Goal: Task Accomplishment & Management: Manage account settings

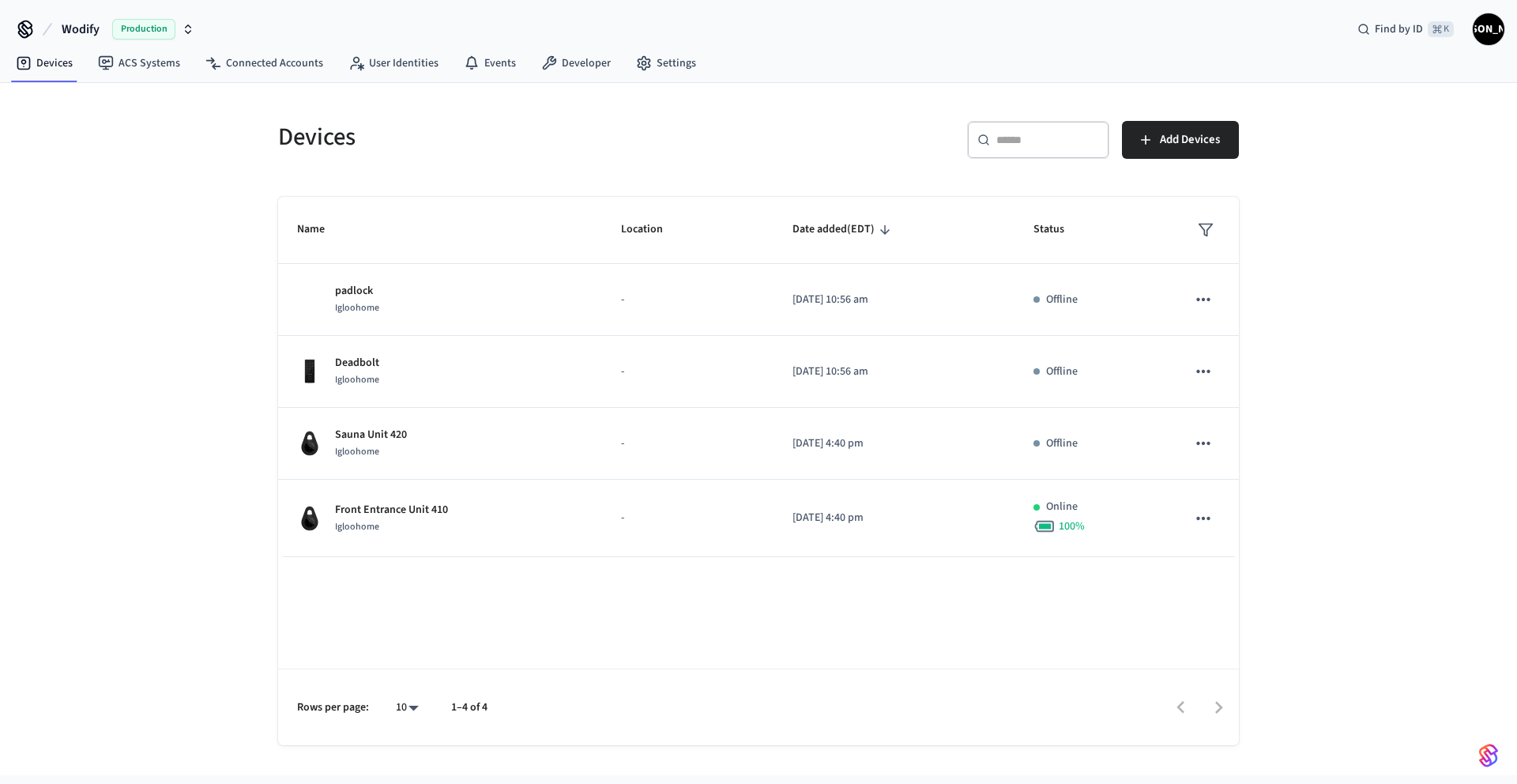
click at [149, 32] on span "Production" at bounding box center [144, 29] width 64 height 21
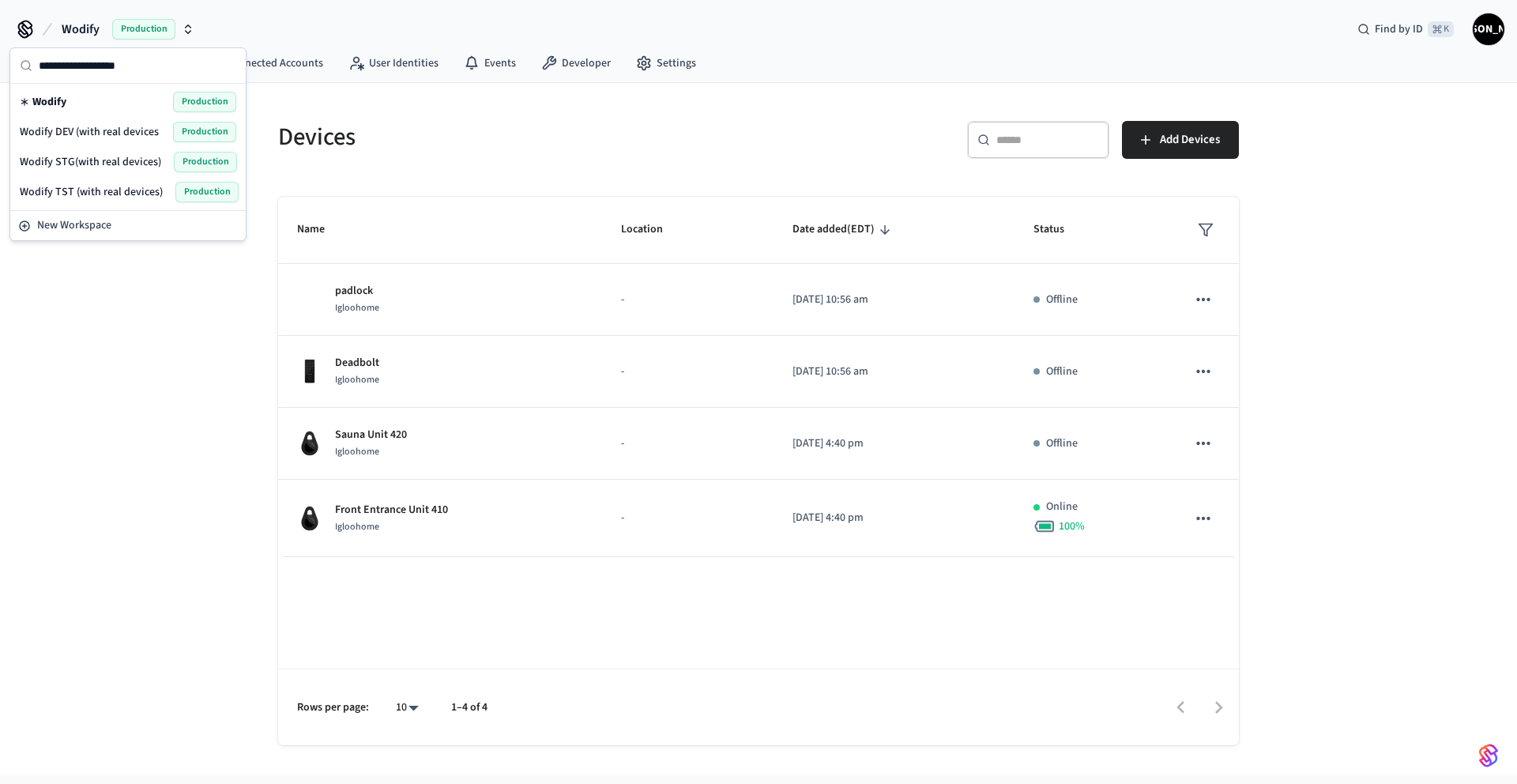
click at [119, 127] on span "Wodify DEV (with real devices" at bounding box center [89, 132] width 139 height 15
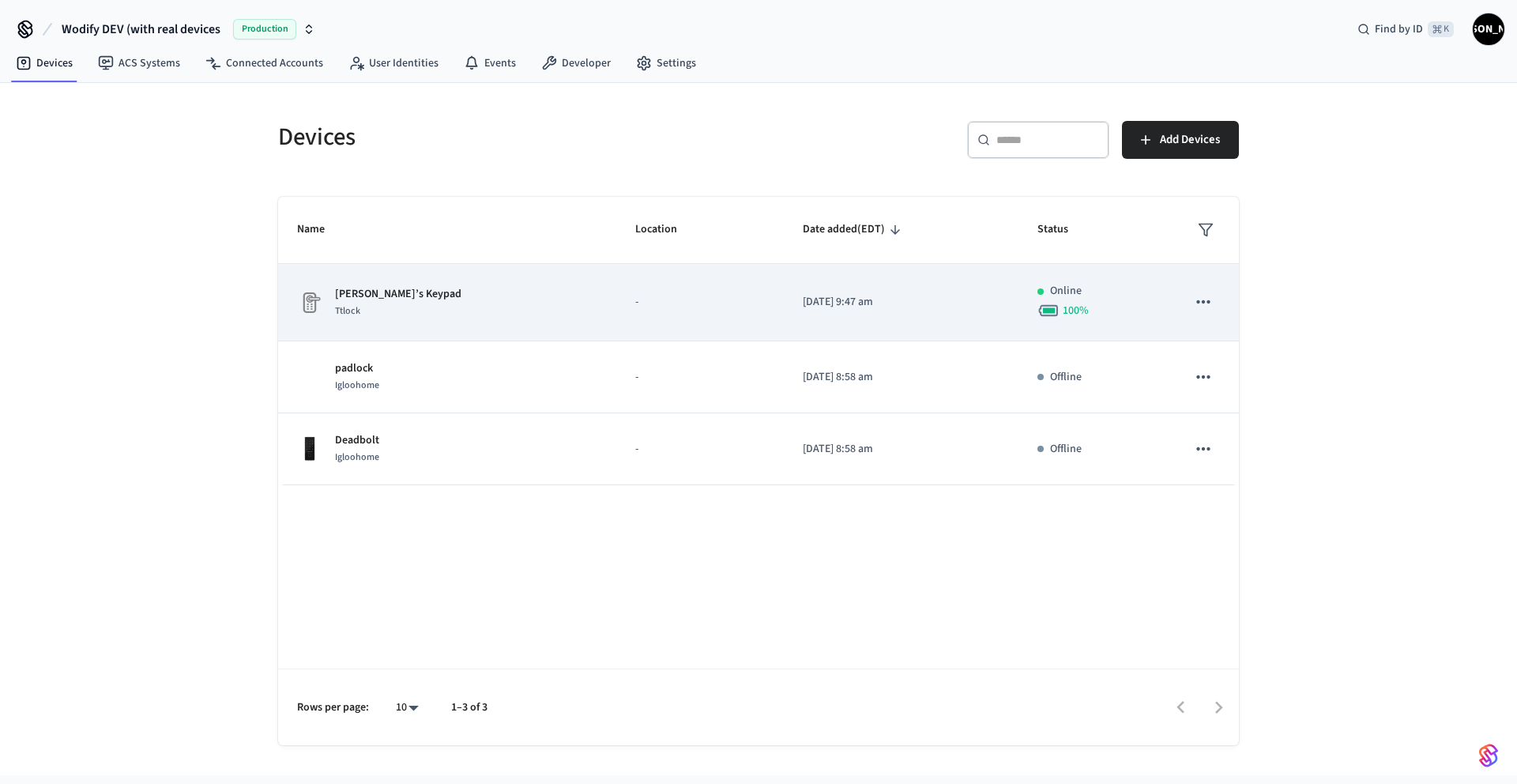
click at [622, 281] on td "-" at bounding box center [700, 302] width 168 height 77
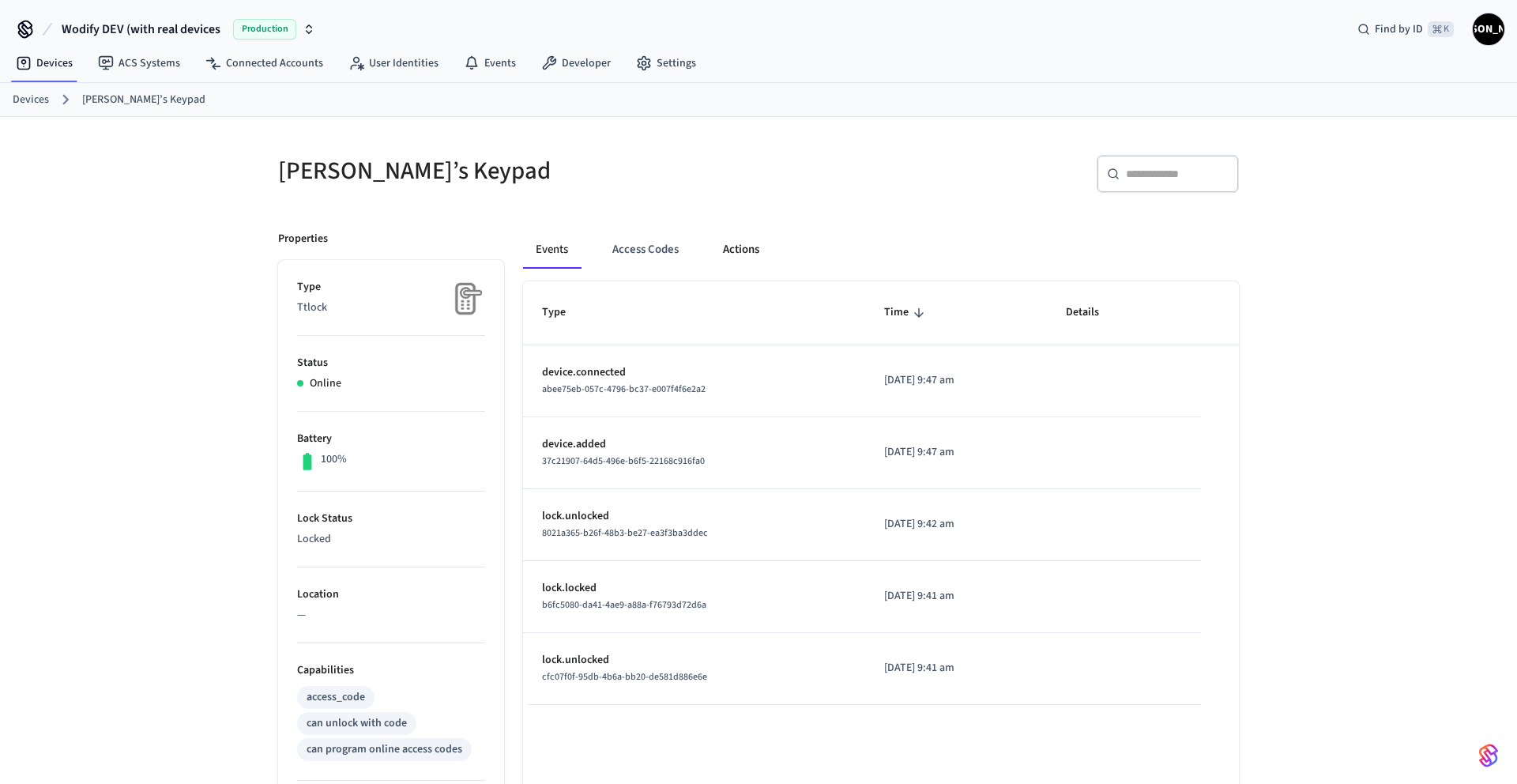
click at [728, 252] on button "Actions" at bounding box center [742, 250] width 62 height 38
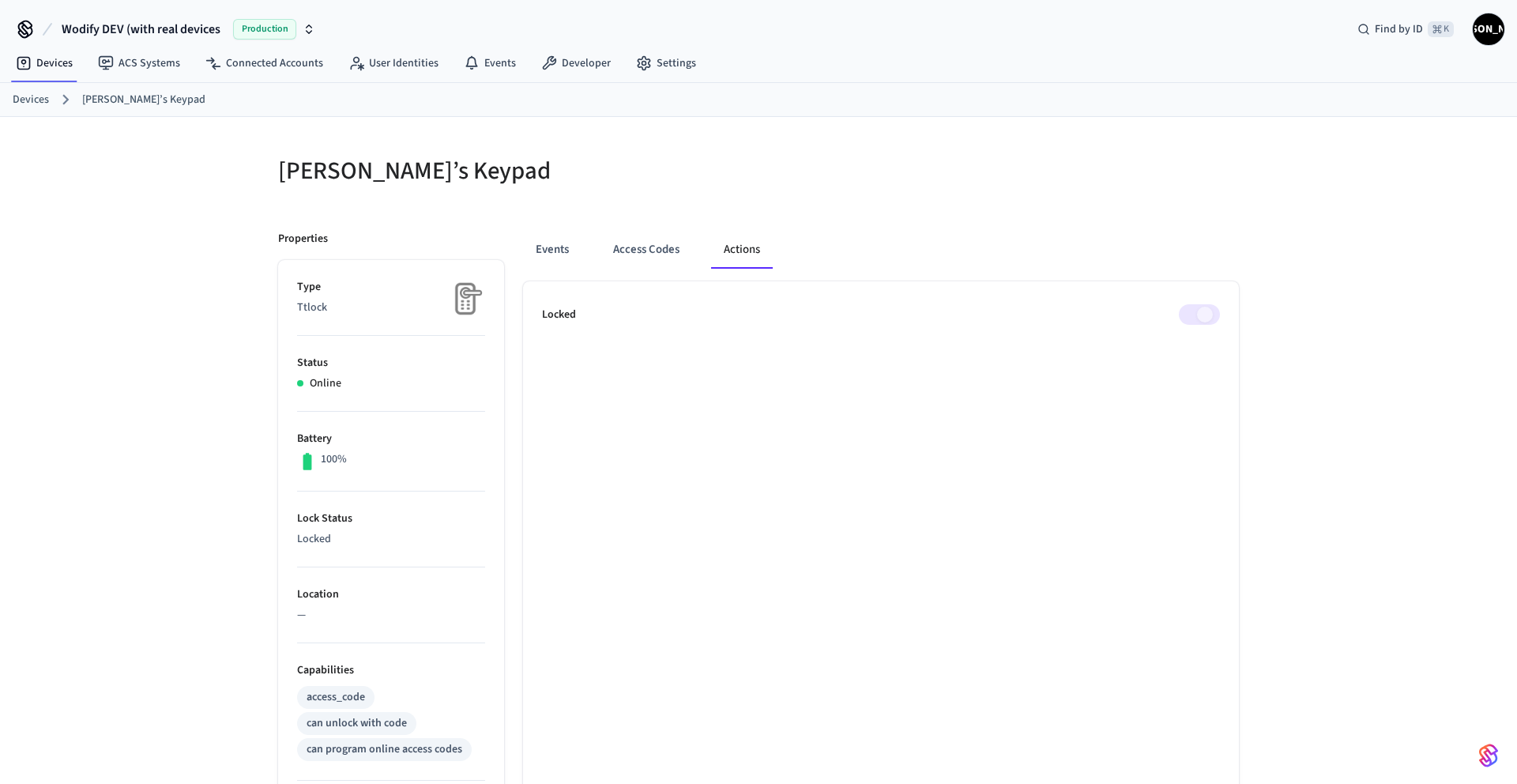
click at [1189, 320] on span at bounding box center [1199, 314] width 41 height 21
click at [547, 250] on button "Events" at bounding box center [552, 249] width 58 height 38
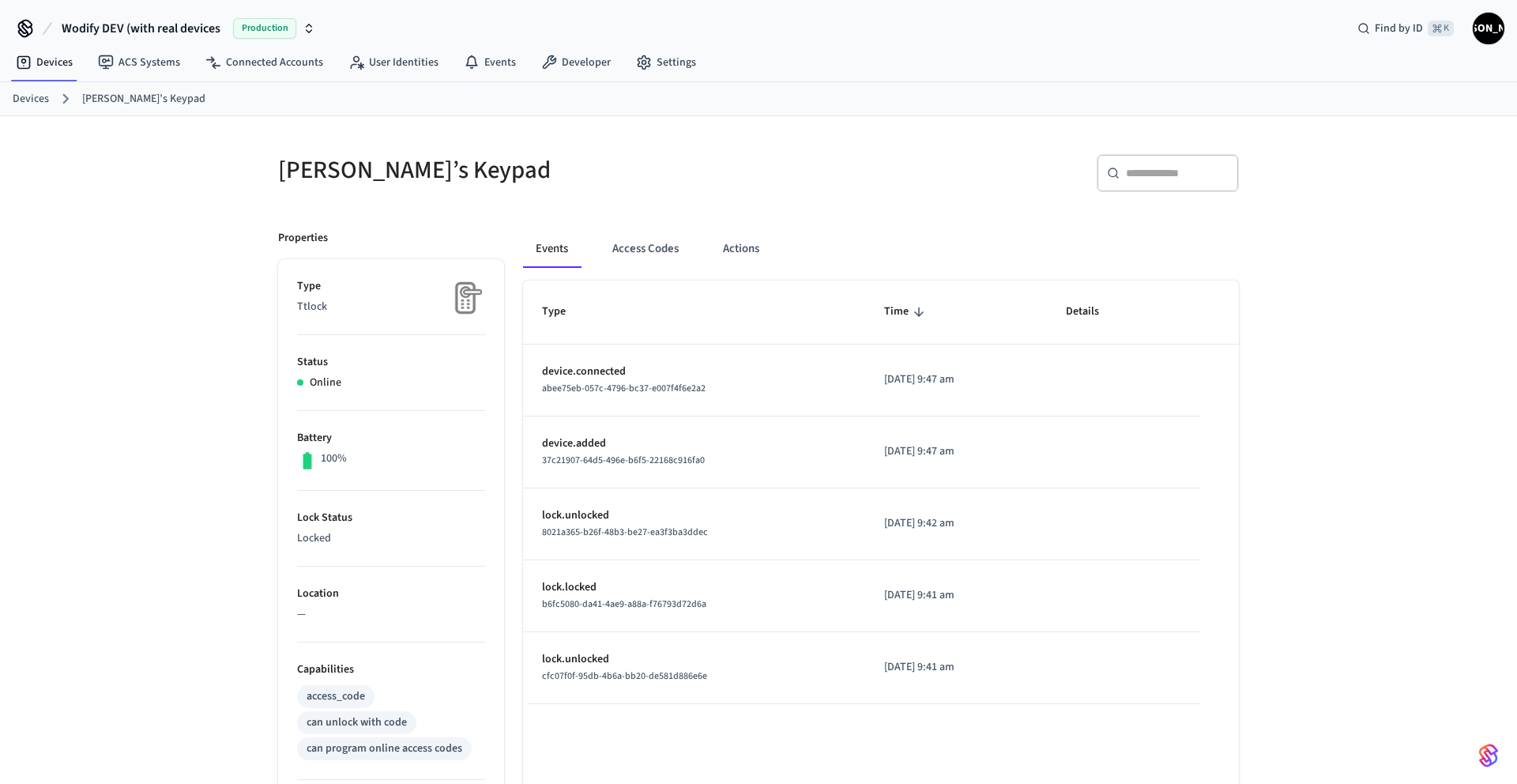
click at [45, 95] on link "Devices" at bounding box center [31, 99] width 36 height 16
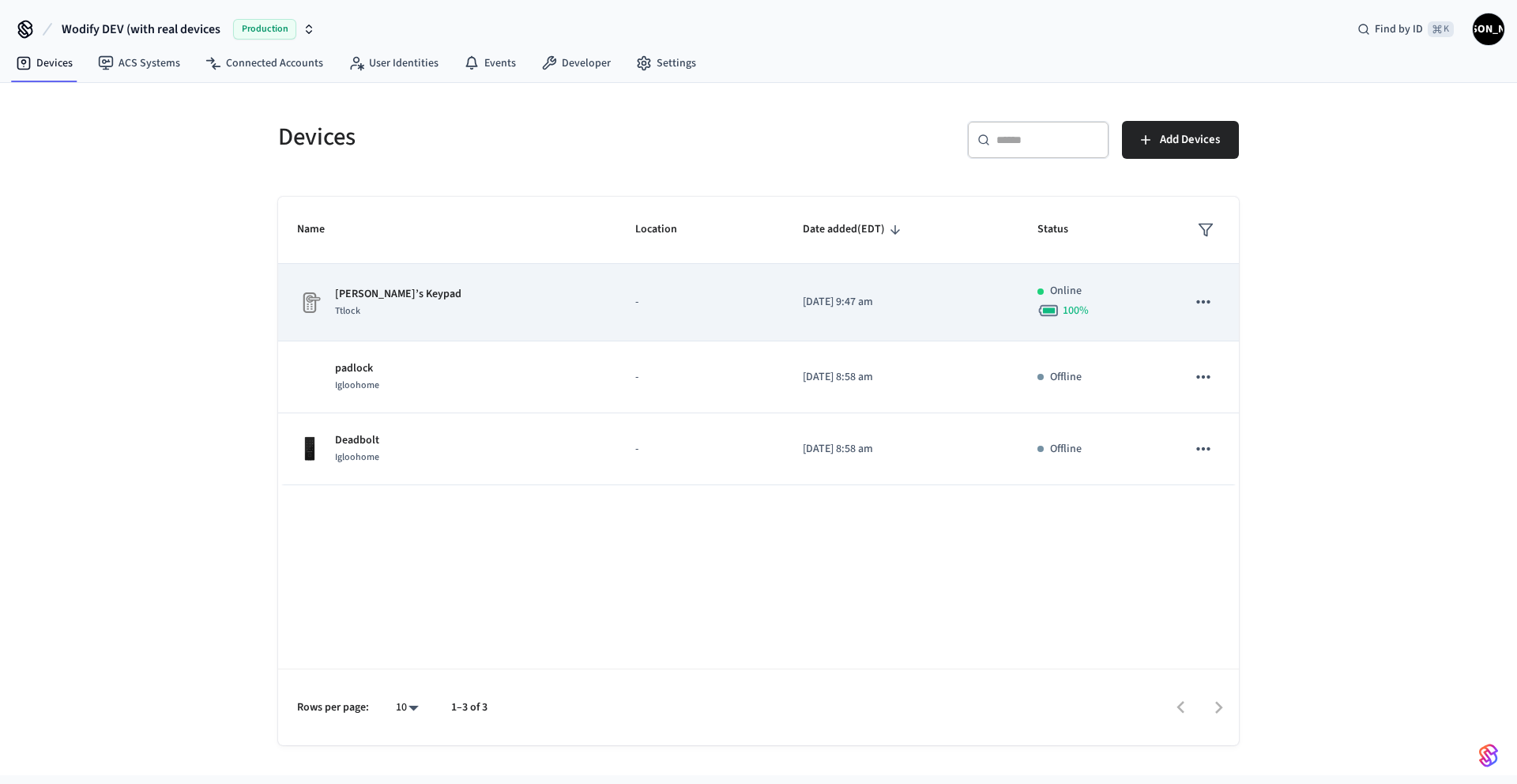
click at [1206, 306] on icon "sticky table" at bounding box center [1203, 301] width 21 height 21
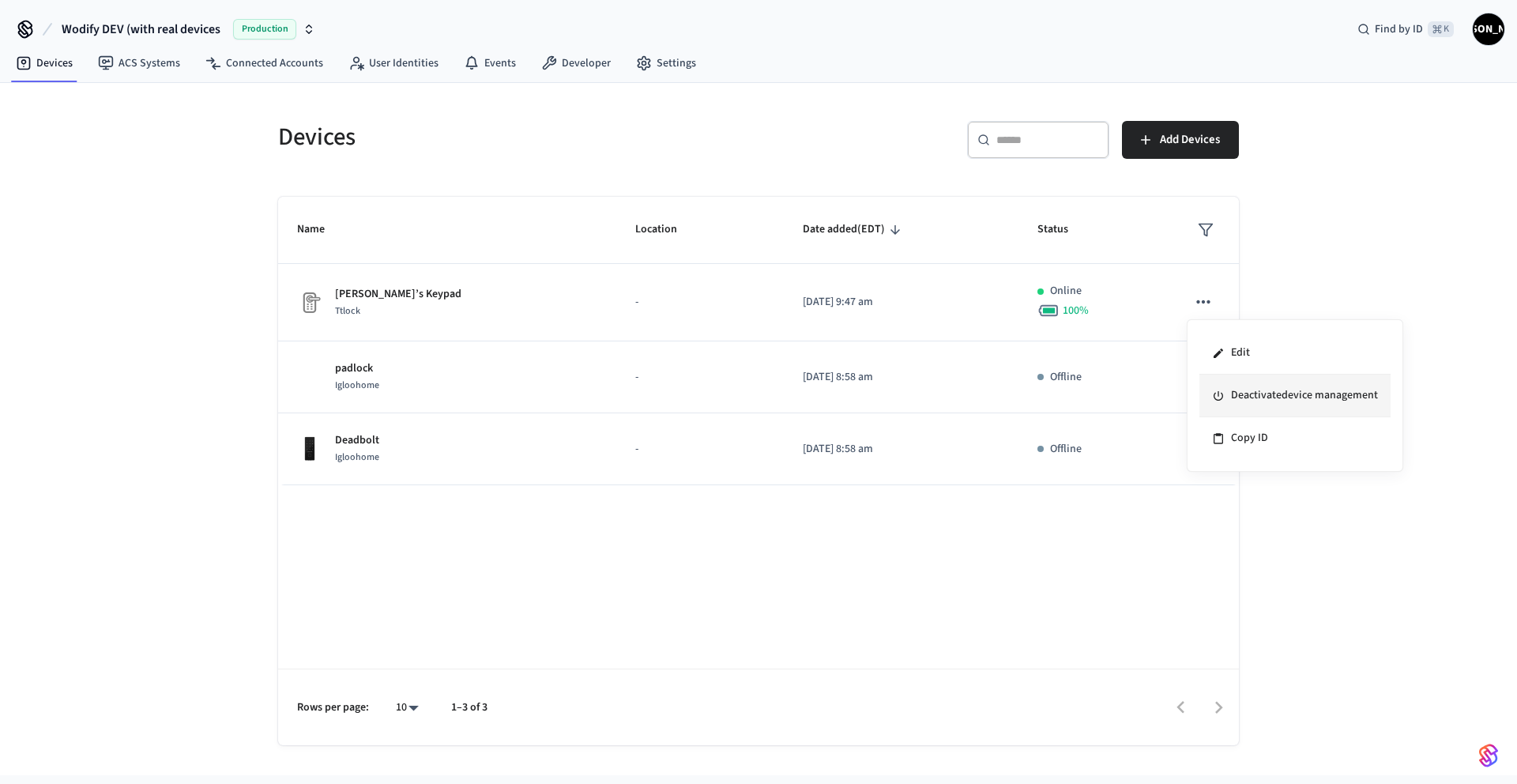
click at [1276, 402] on li "Deactivate device management" at bounding box center [1295, 396] width 192 height 43
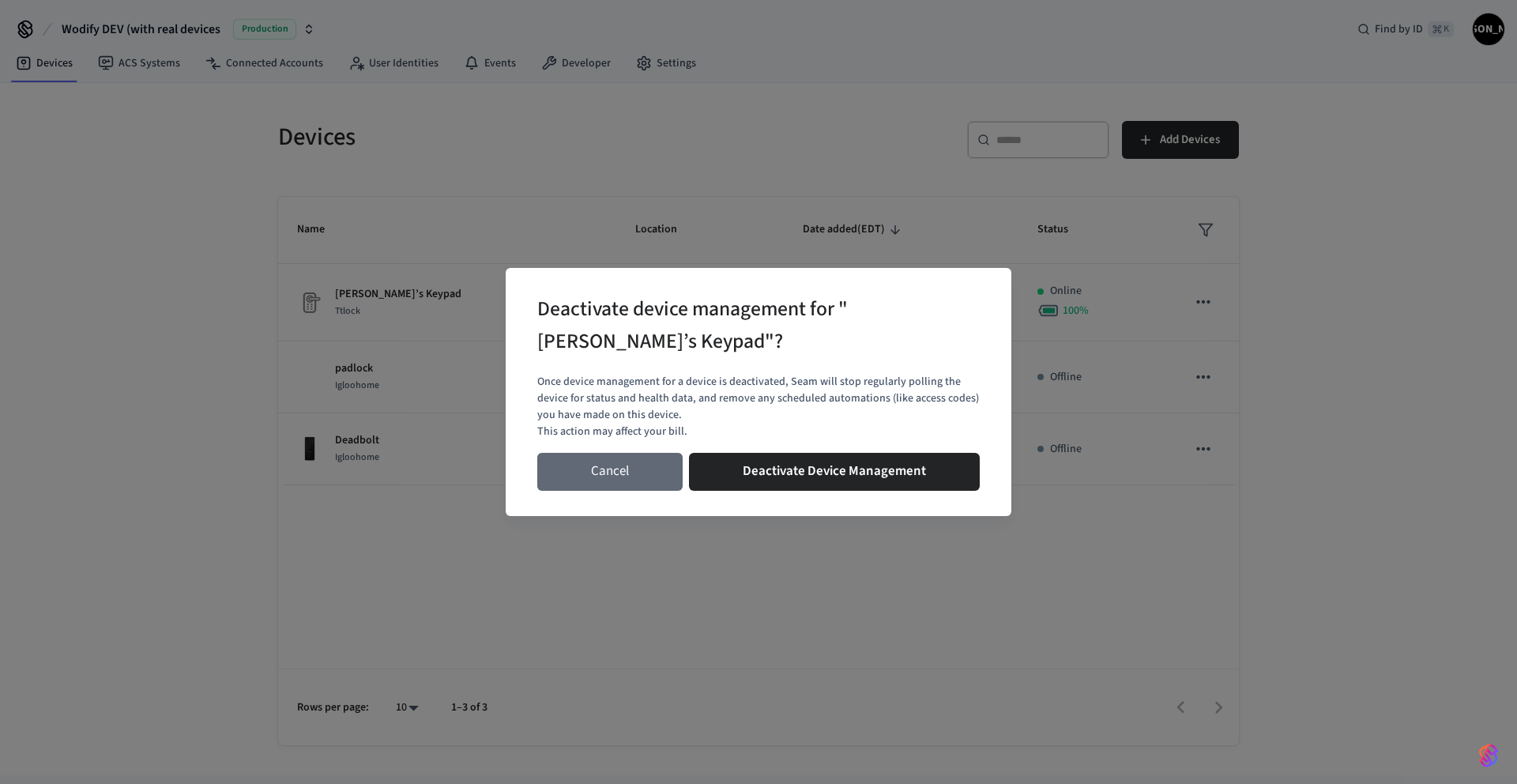
click at [607, 455] on button "Cancel" at bounding box center [610, 472] width 145 height 38
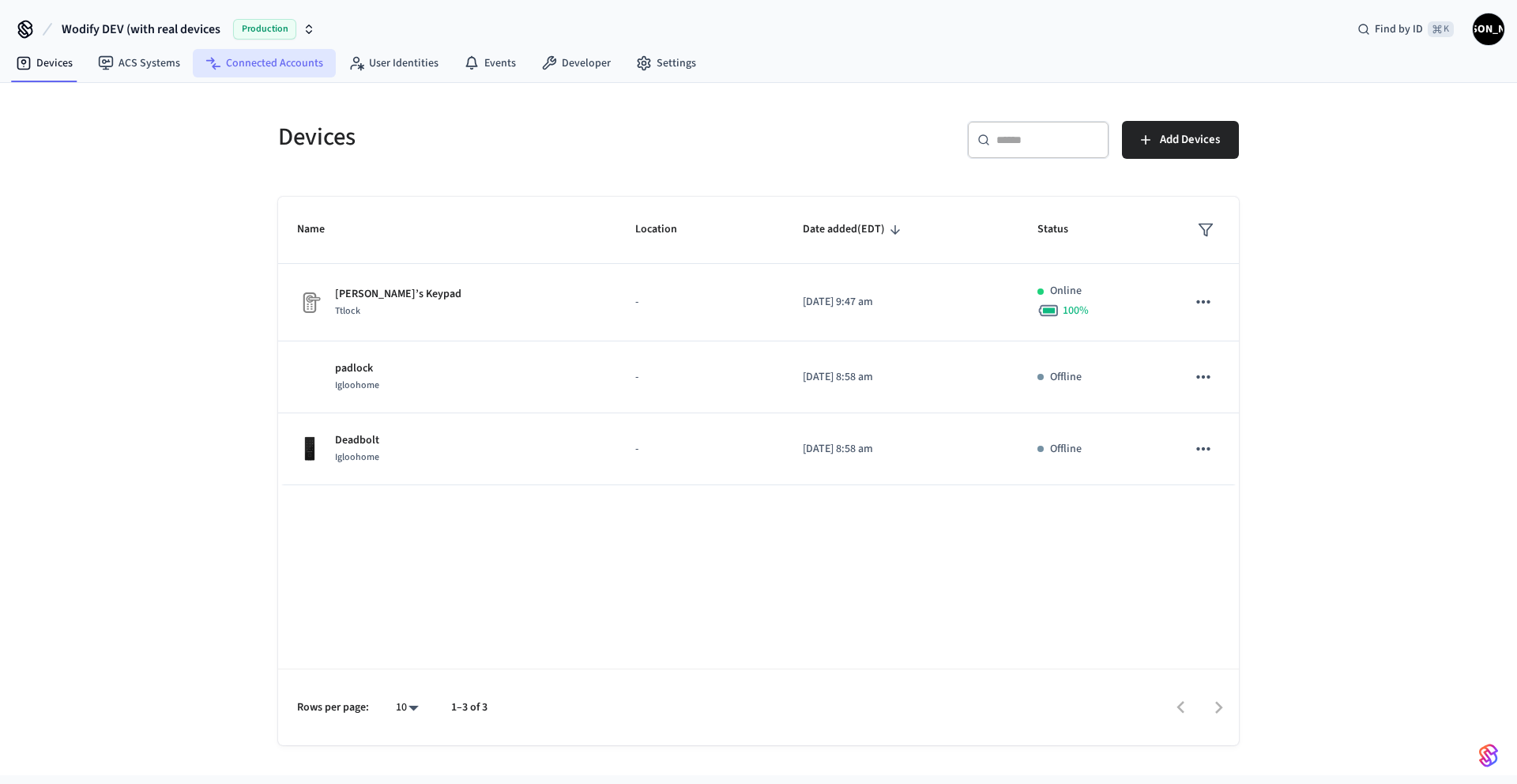
click at [250, 62] on link "Connected Accounts" at bounding box center [264, 63] width 143 height 28
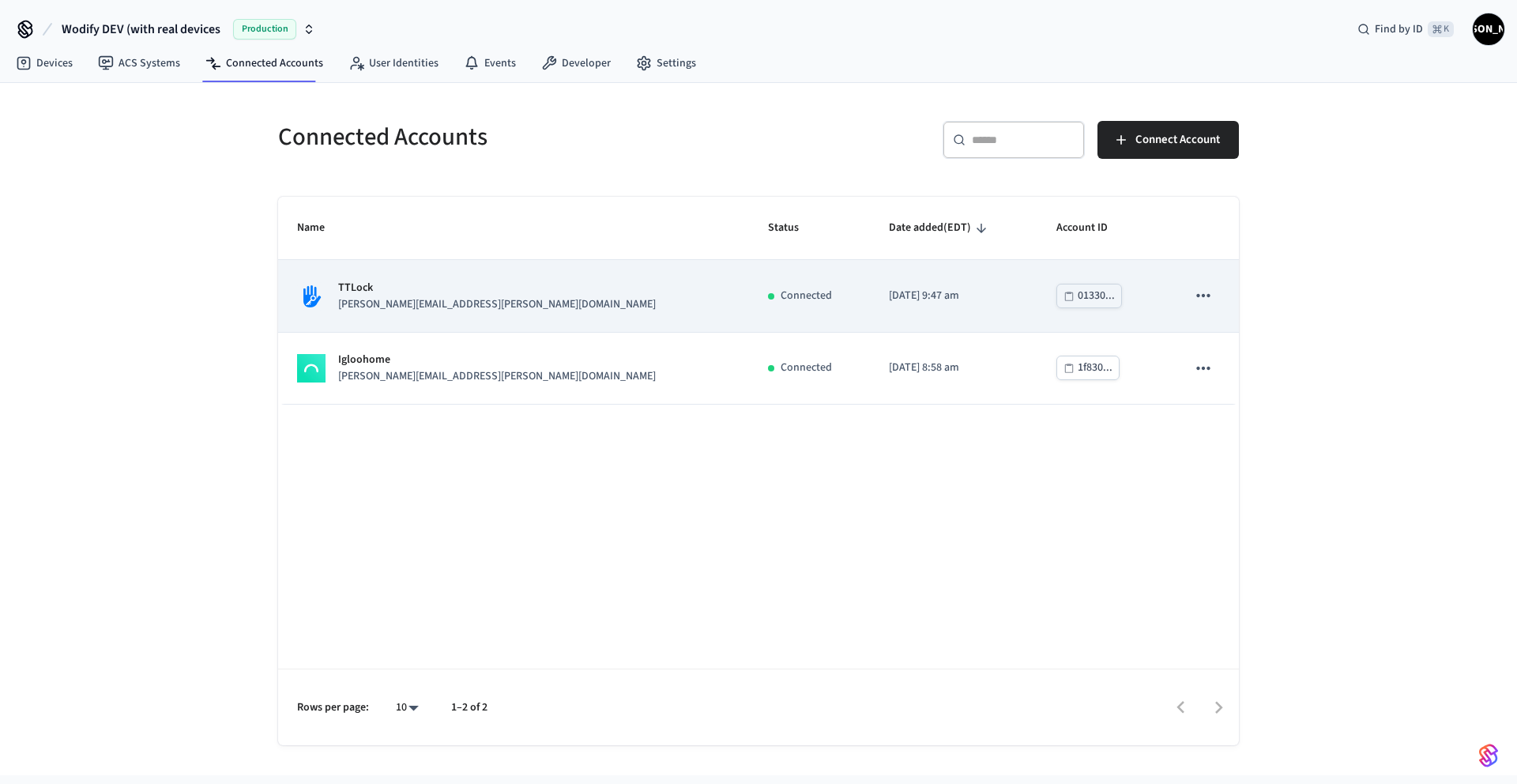
click at [1203, 292] on icon "sticky table" at bounding box center [1203, 295] width 21 height 21
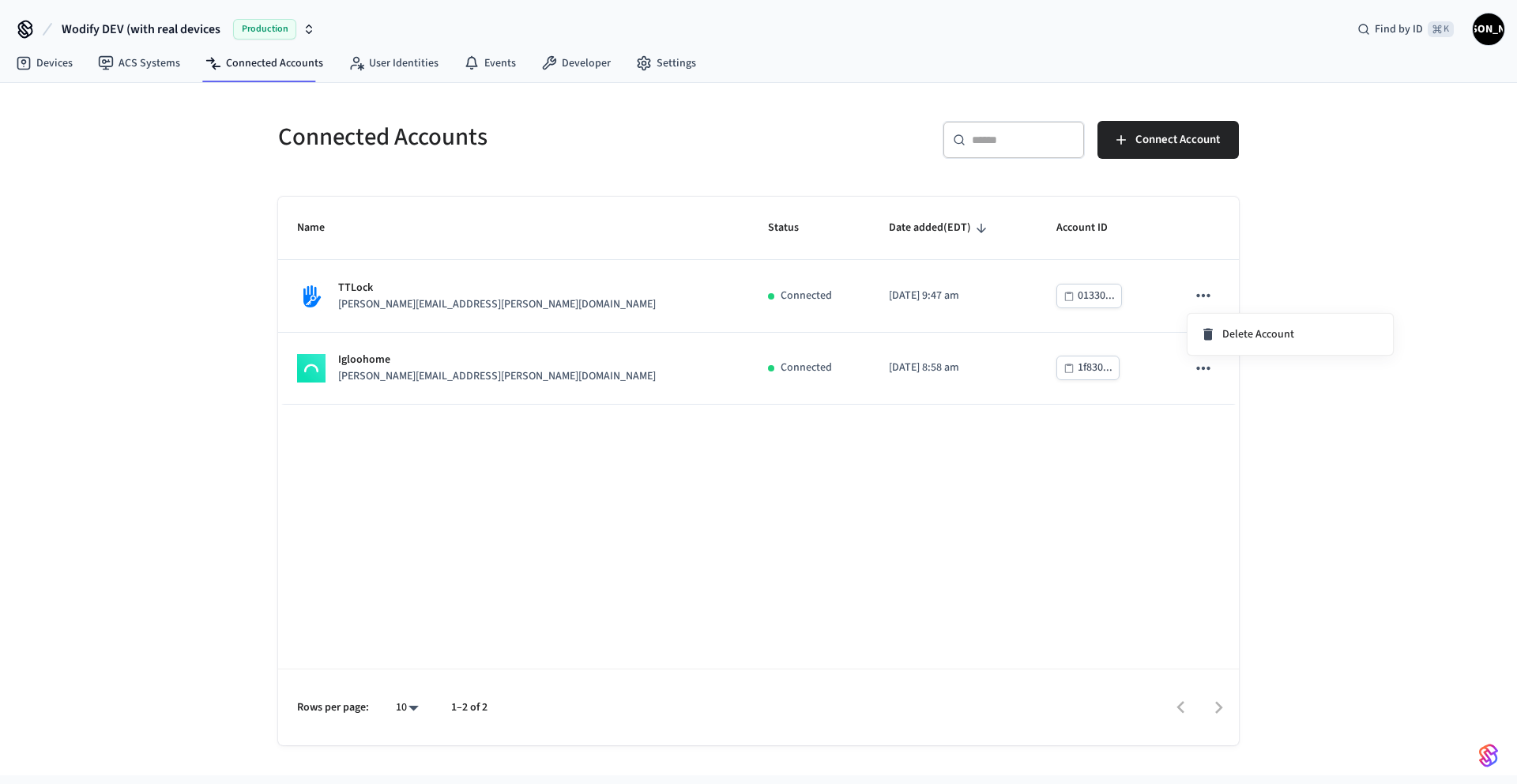
click at [1223, 328] on span "Delete Account" at bounding box center [1258, 334] width 72 height 15
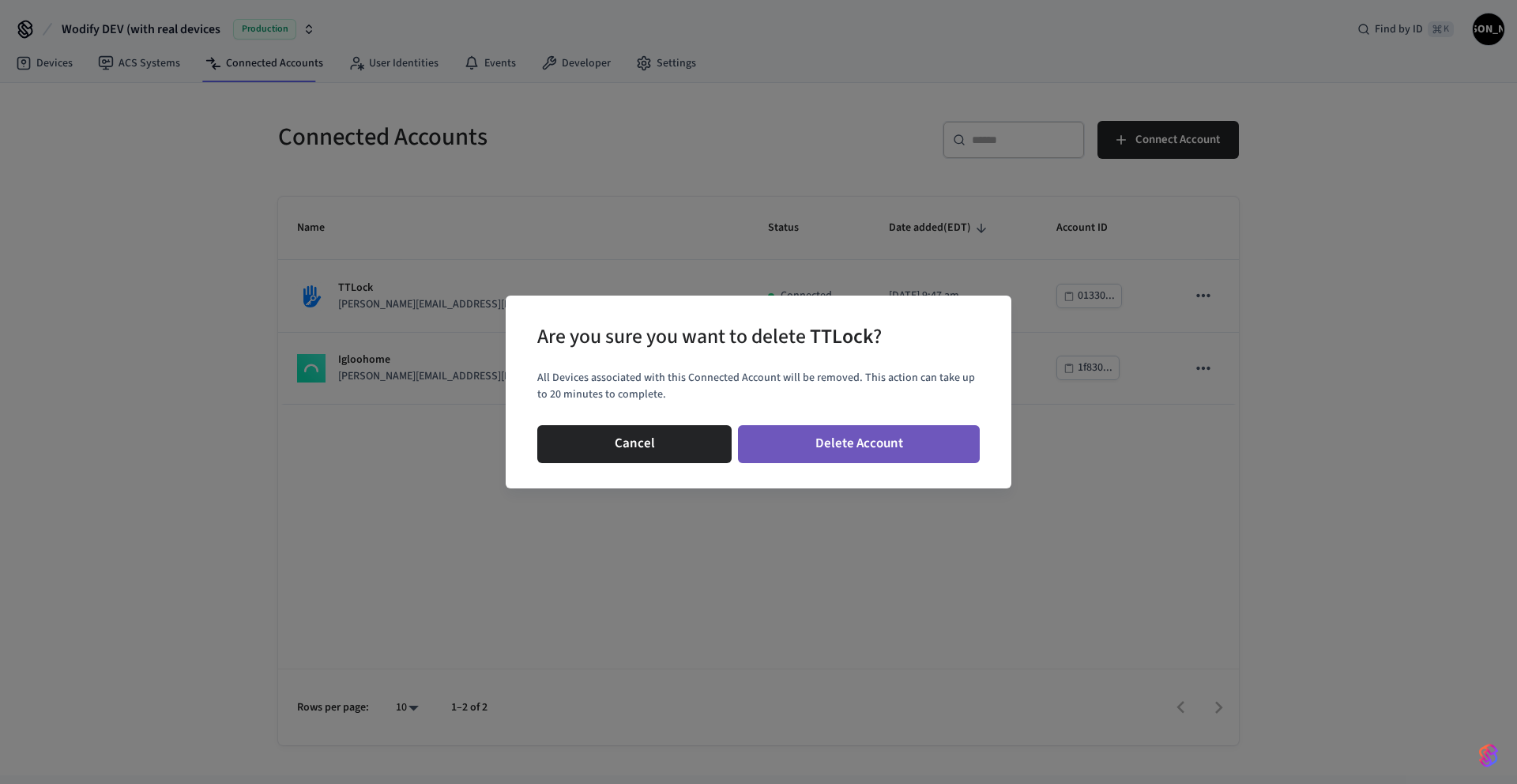
click at [822, 449] on button "Delete Account" at bounding box center [859, 444] width 241 height 38
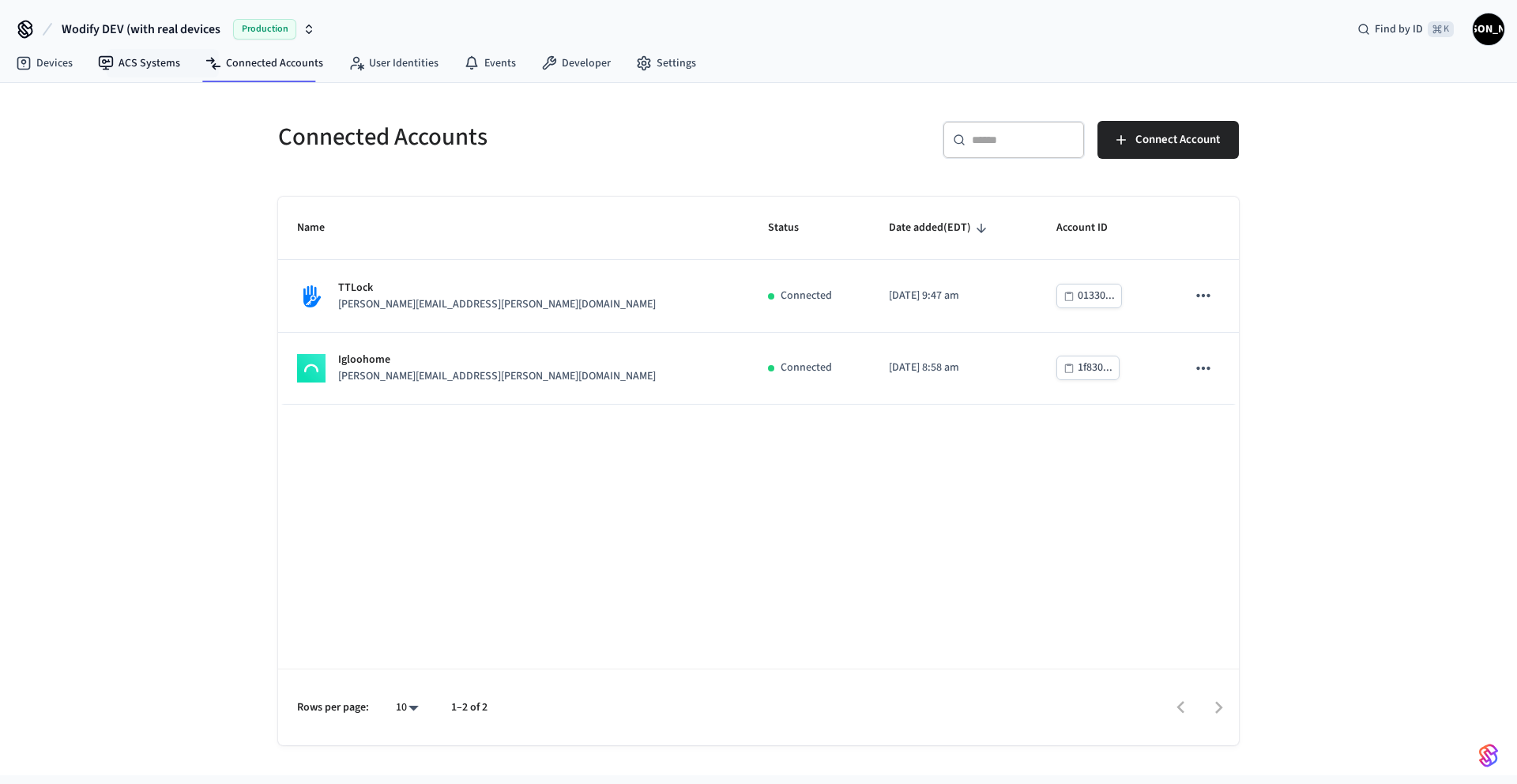
click at [153, 47] on nav "Devices ACS Systems Connected Accounts User Identities Events Developer Settings" at bounding box center [355, 64] width 705 height 36
click at [260, 70] on link "Connected Accounts" at bounding box center [264, 63] width 143 height 28
click at [178, 70] on link "ACS Systems" at bounding box center [139, 63] width 107 height 28
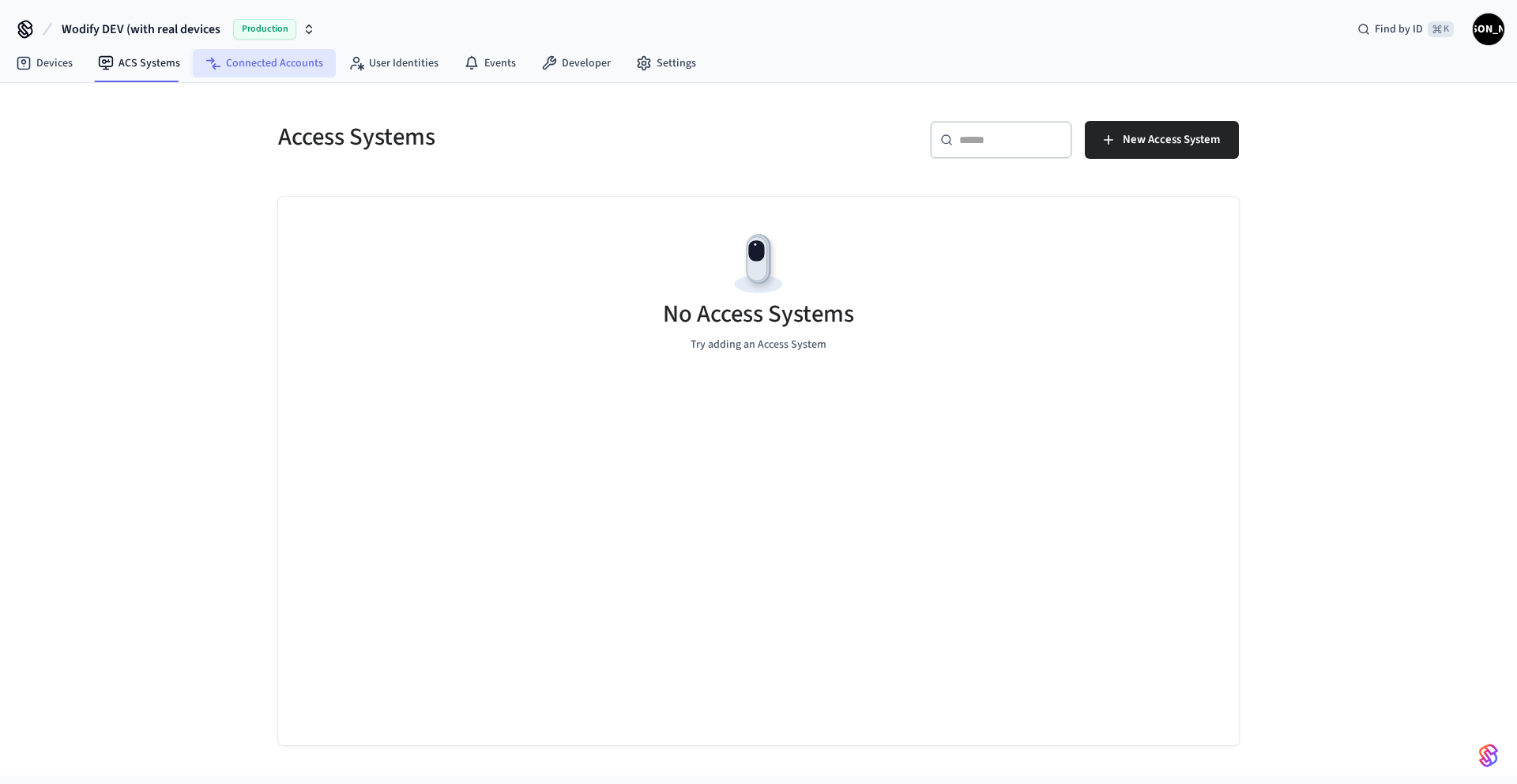
click at [231, 67] on link "Connected Accounts" at bounding box center [264, 63] width 143 height 28
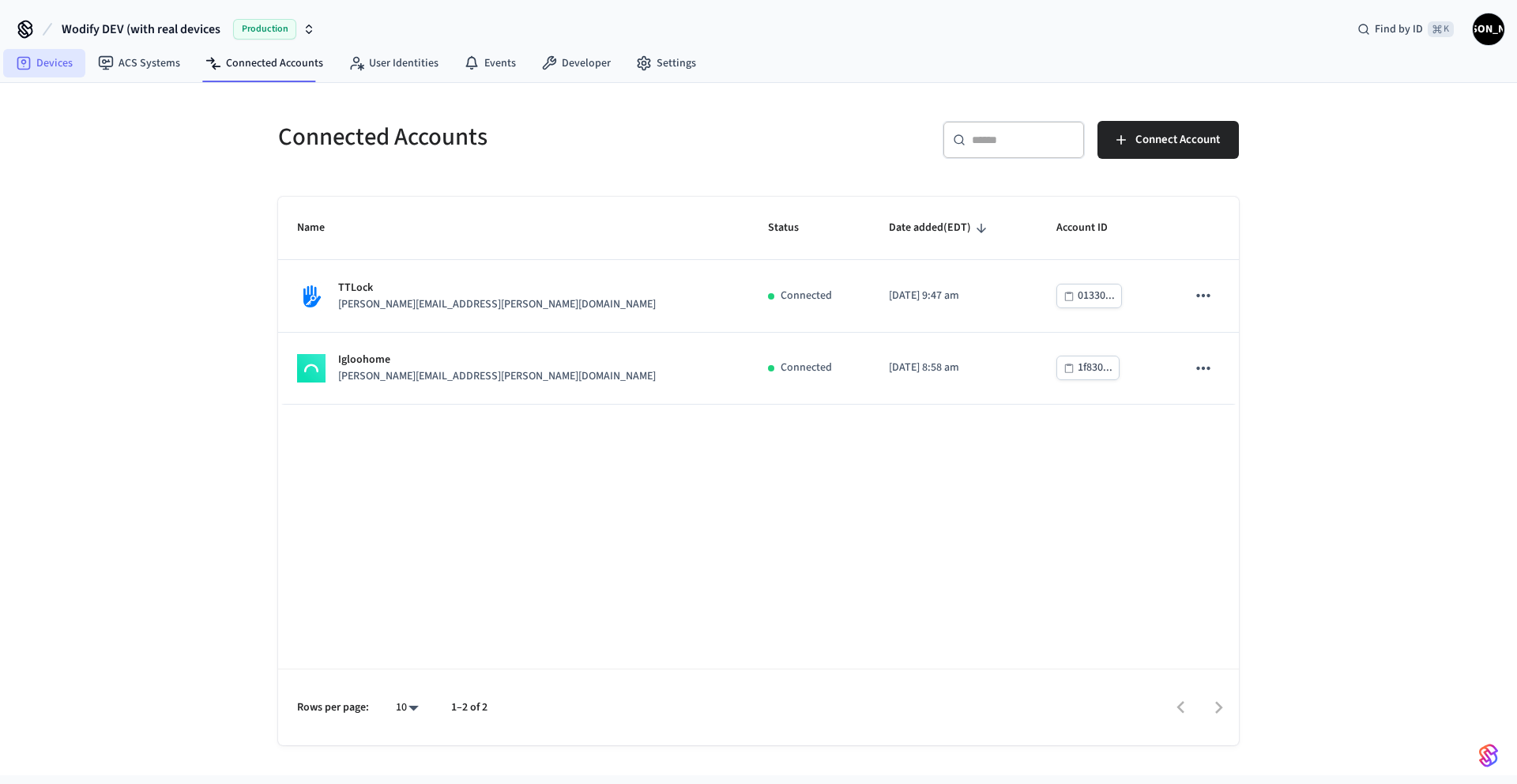
click at [44, 75] on link "Devices" at bounding box center [44, 63] width 83 height 28
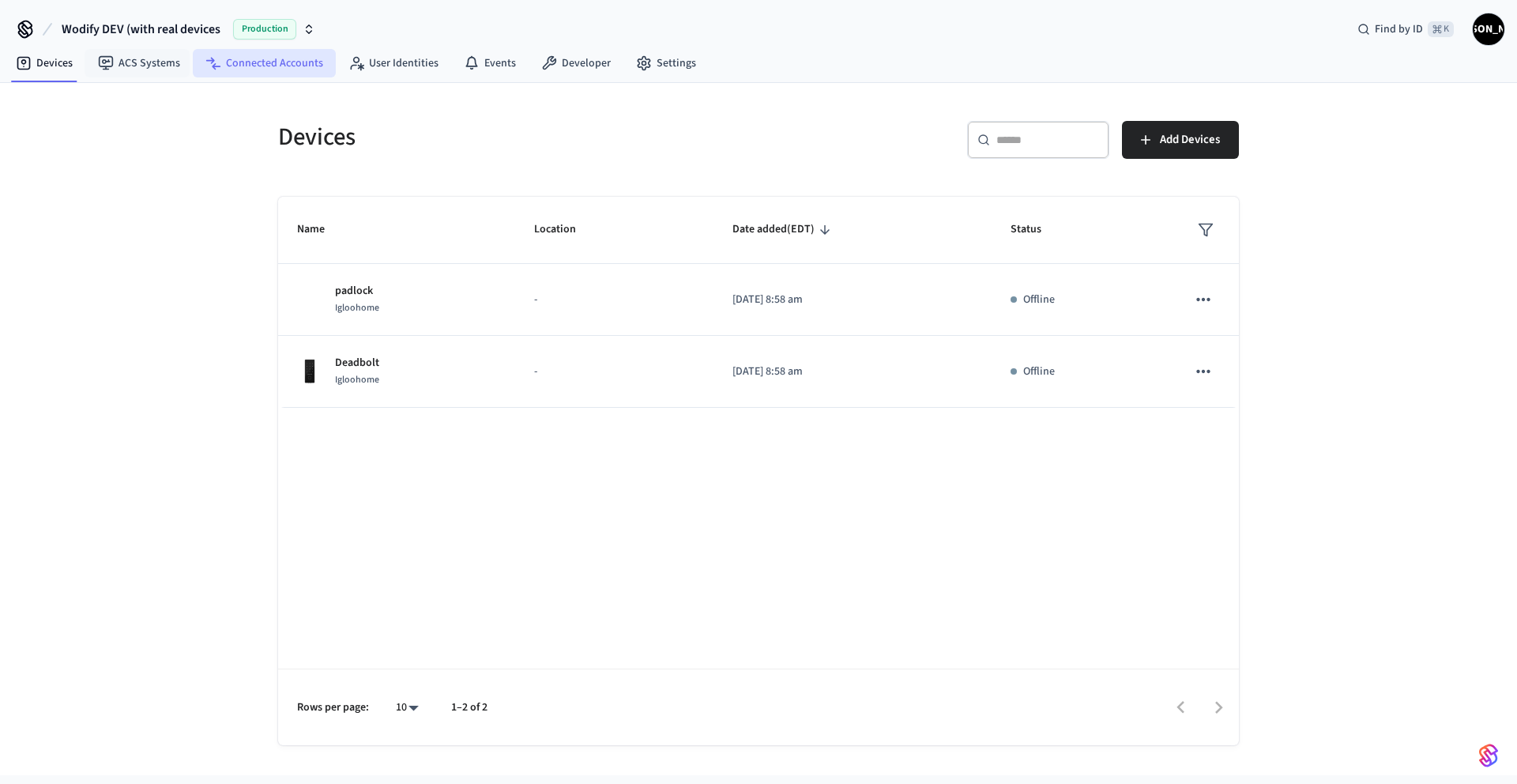
click at [274, 68] on link "Connected Accounts" at bounding box center [264, 63] width 143 height 28
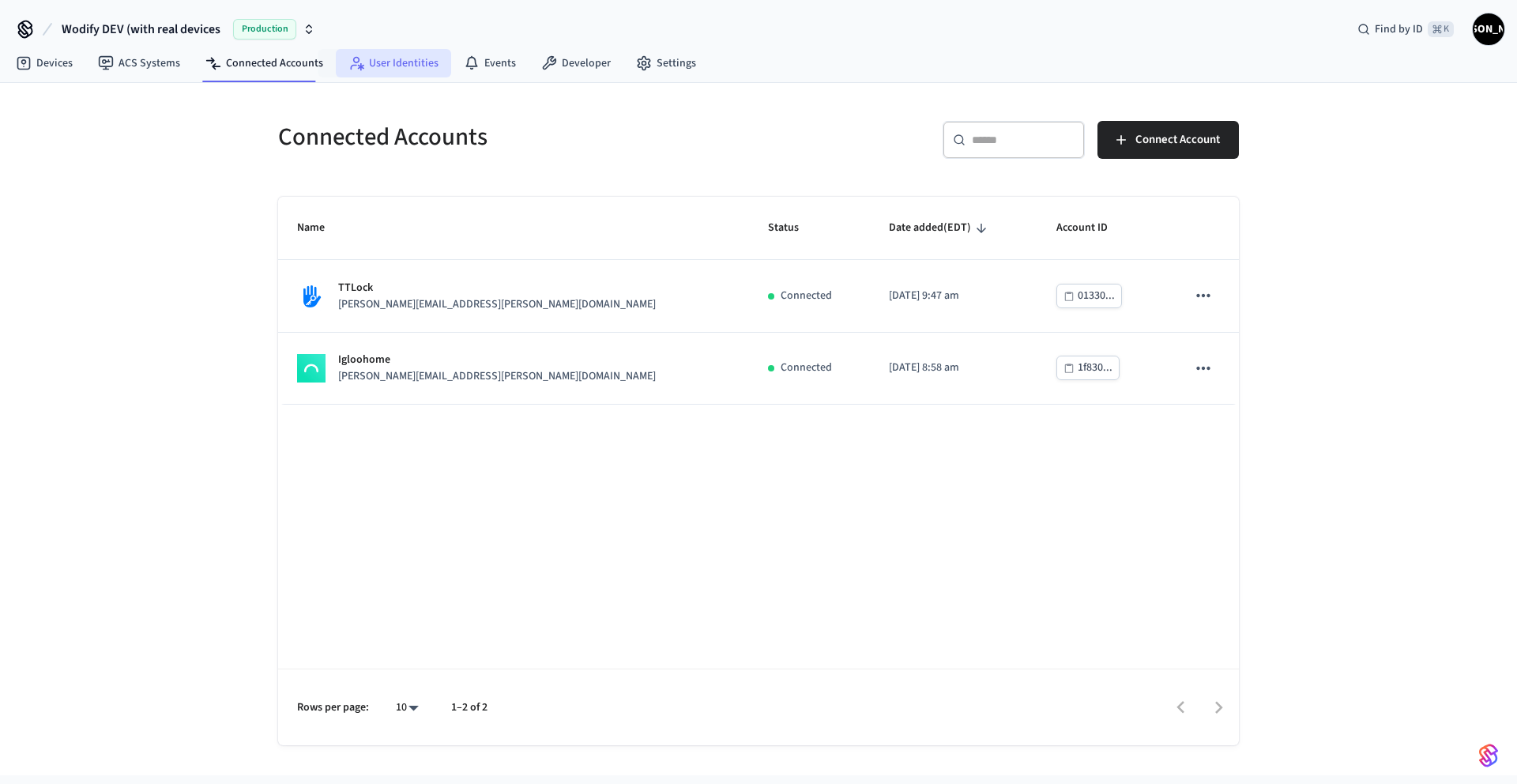
click at [394, 73] on link "User Identities" at bounding box center [393, 63] width 115 height 28
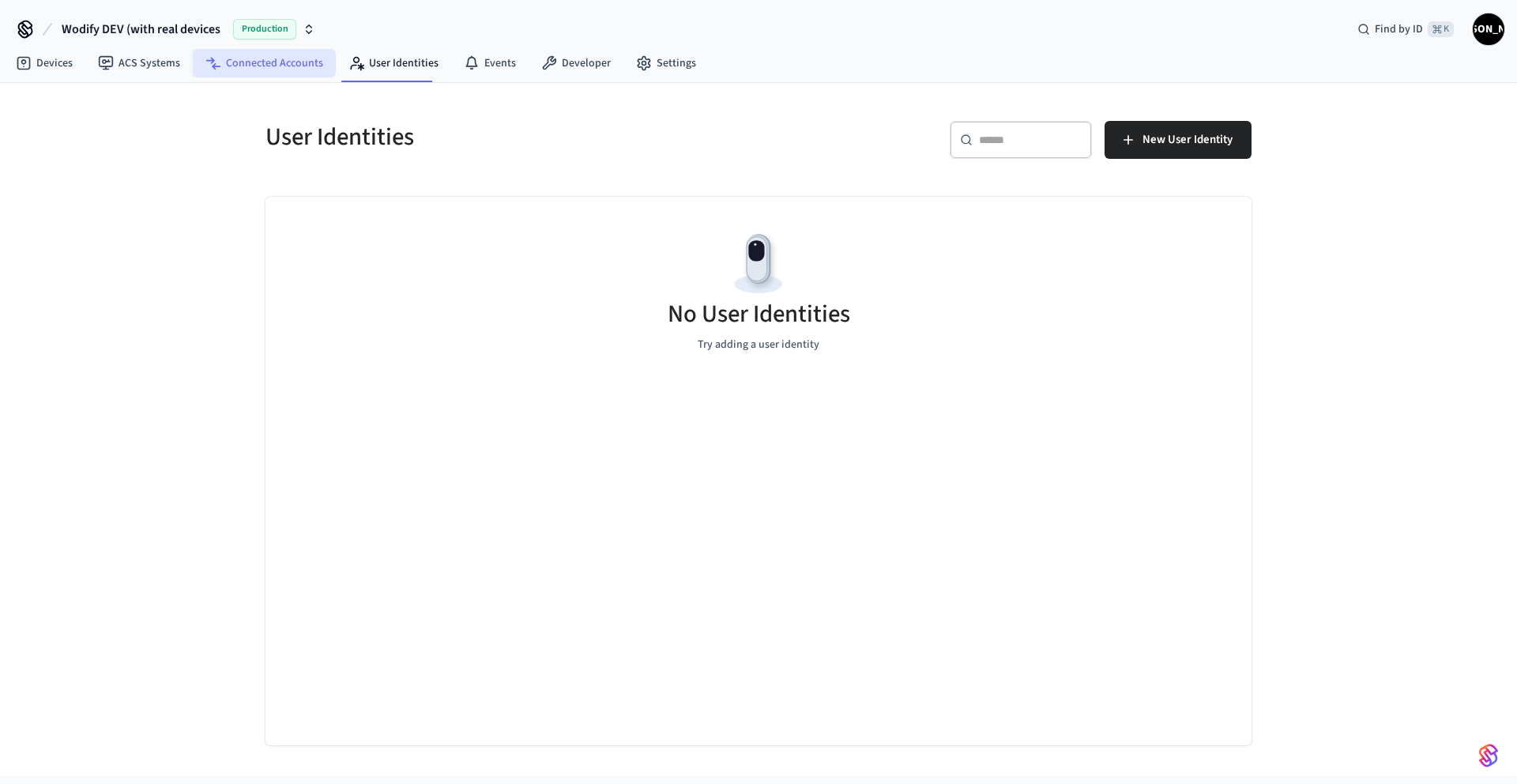
click at [278, 68] on link "Connected Accounts" at bounding box center [264, 63] width 143 height 28
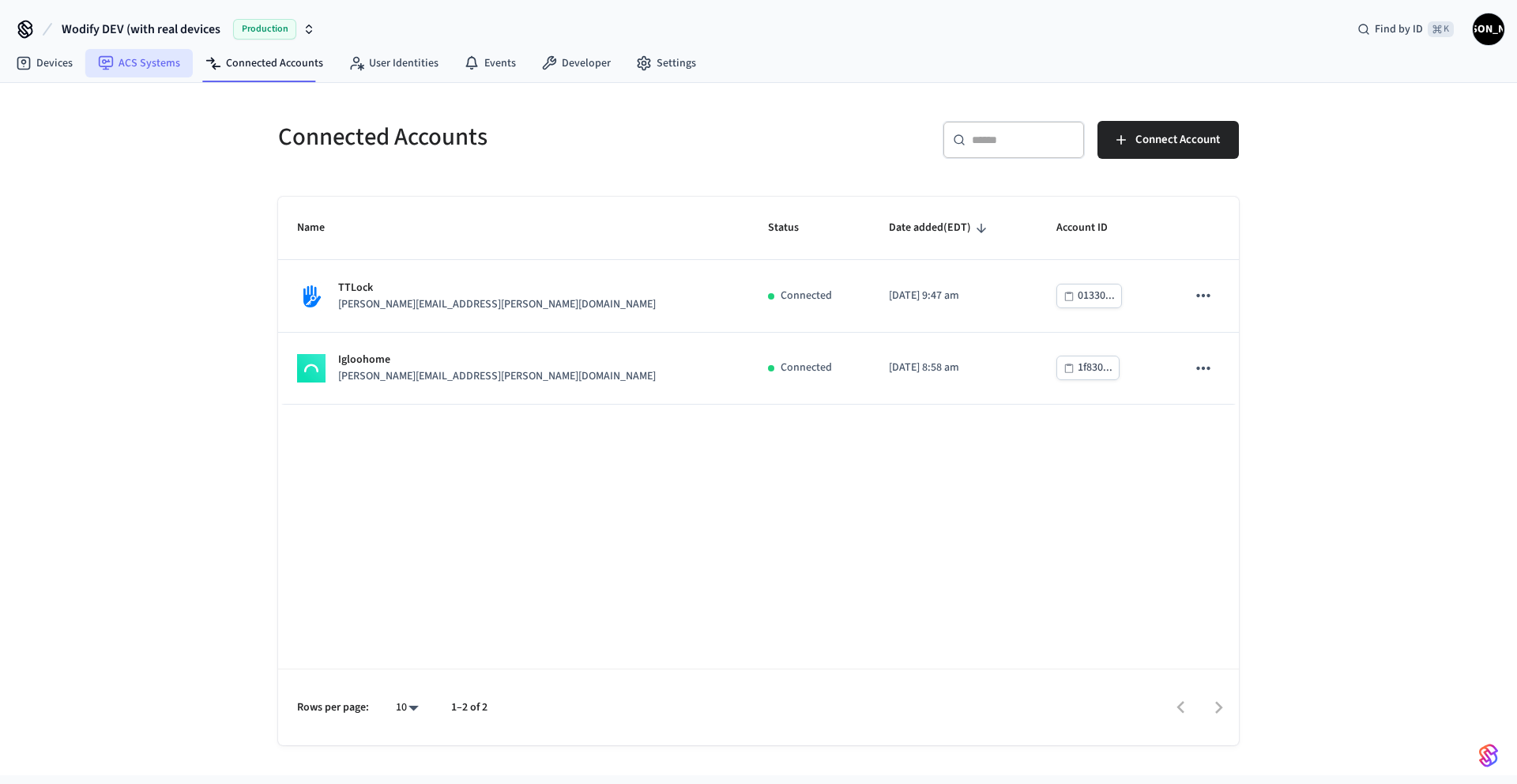
click at [85, 66] on link "ACS Systems" at bounding box center [139, 63] width 107 height 28
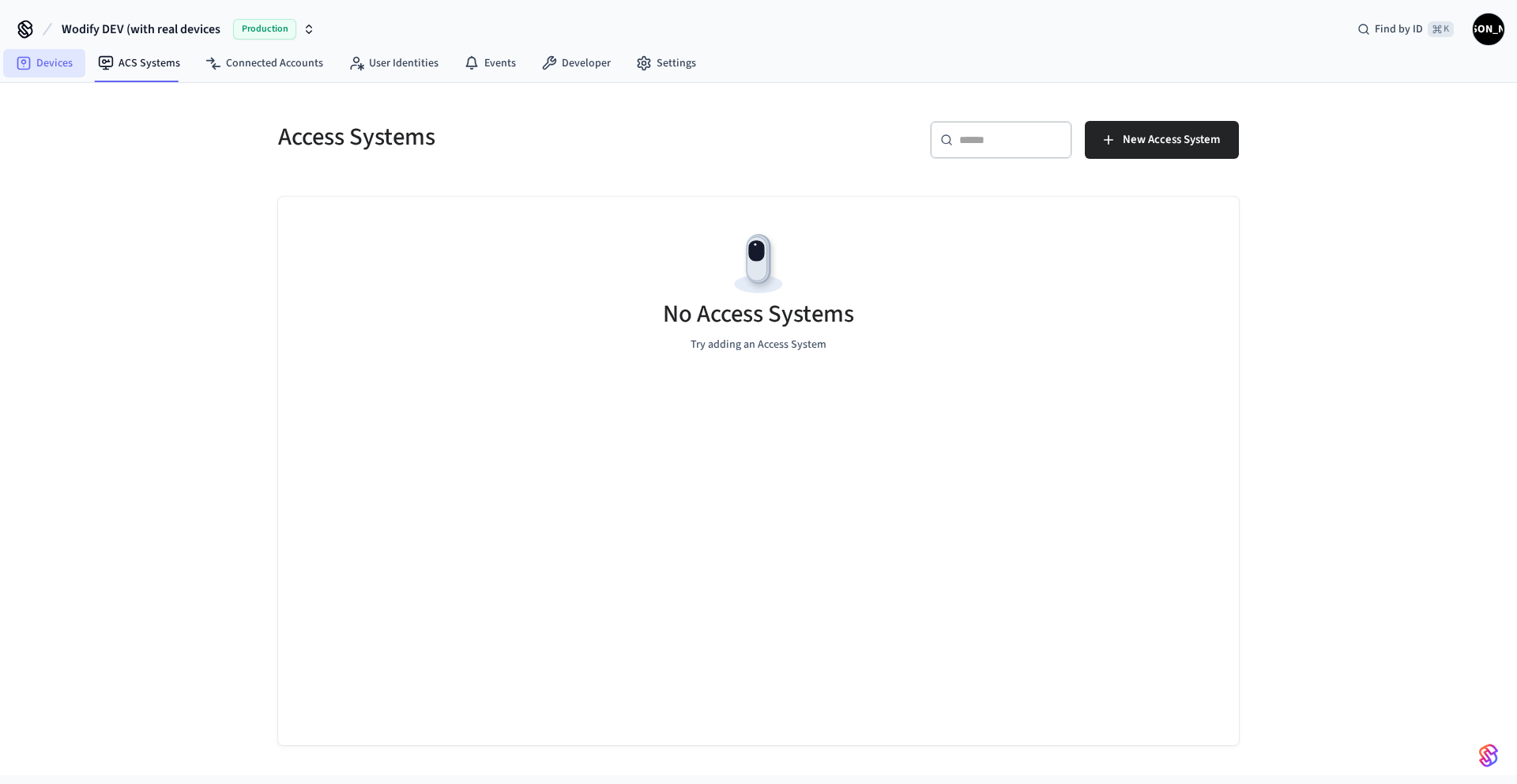
click at [54, 66] on link "Devices" at bounding box center [44, 63] width 83 height 28
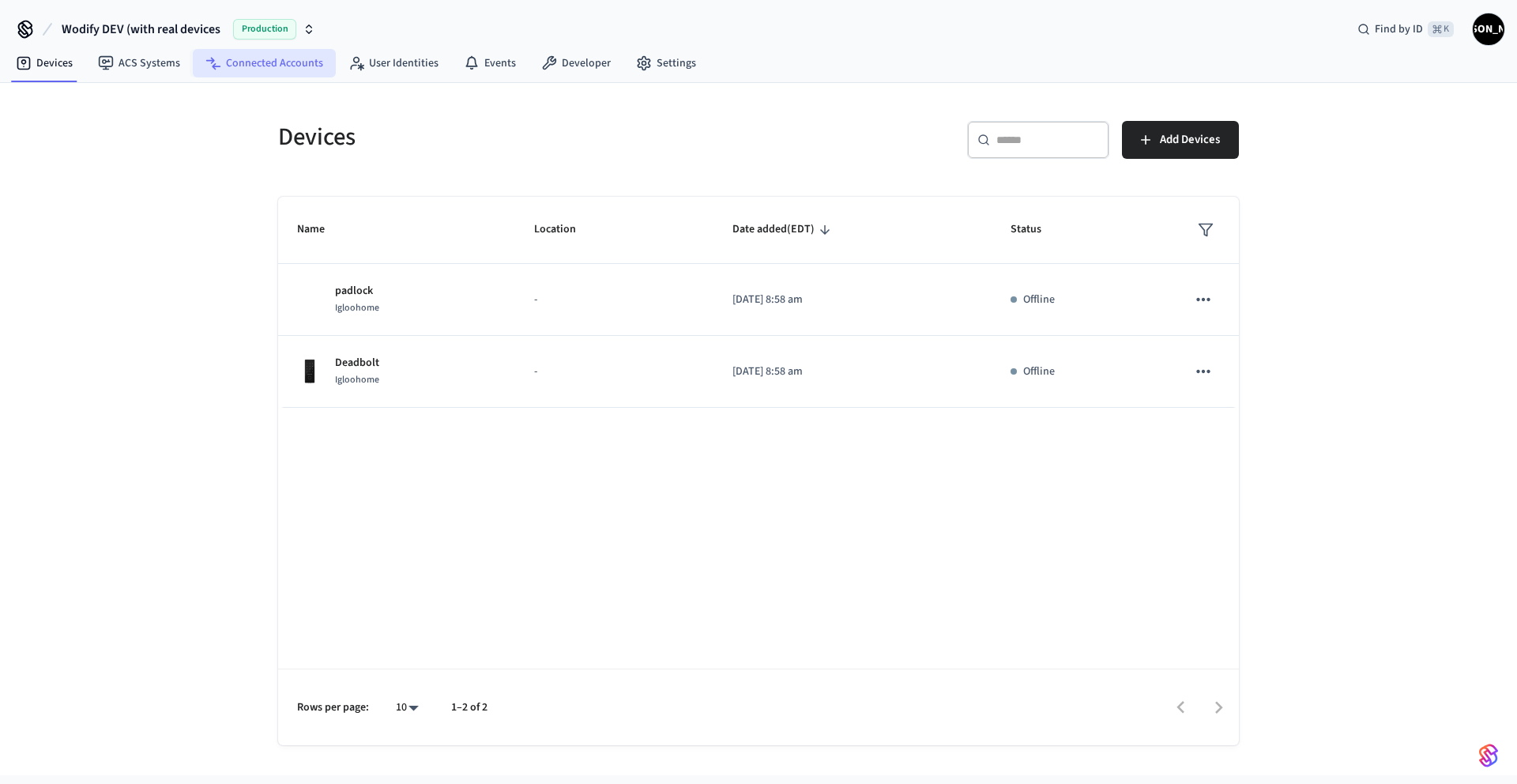
click at [284, 76] on link "Connected Accounts" at bounding box center [264, 63] width 143 height 28
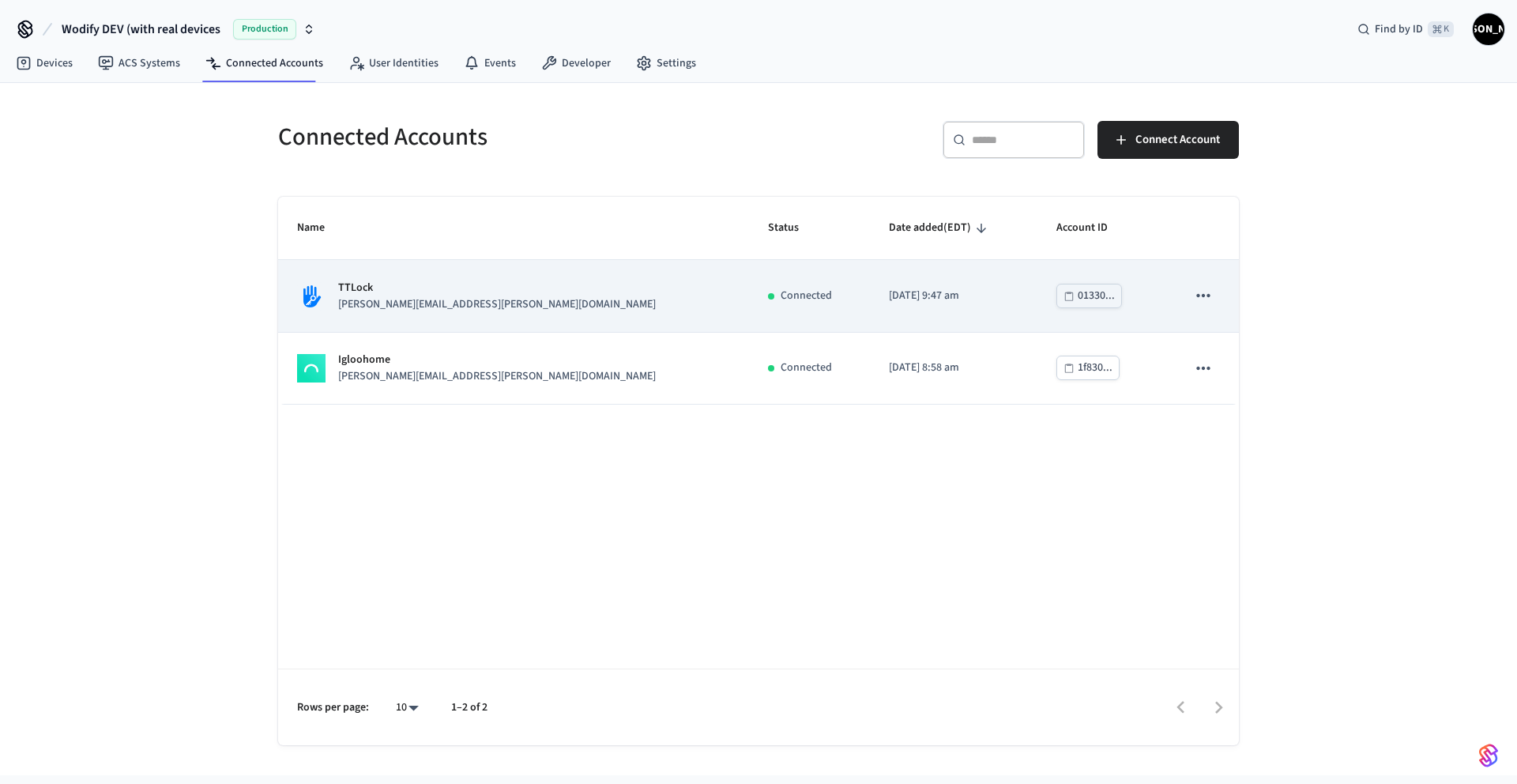
click at [1207, 297] on icon "sticky table" at bounding box center [1203, 295] width 21 height 21
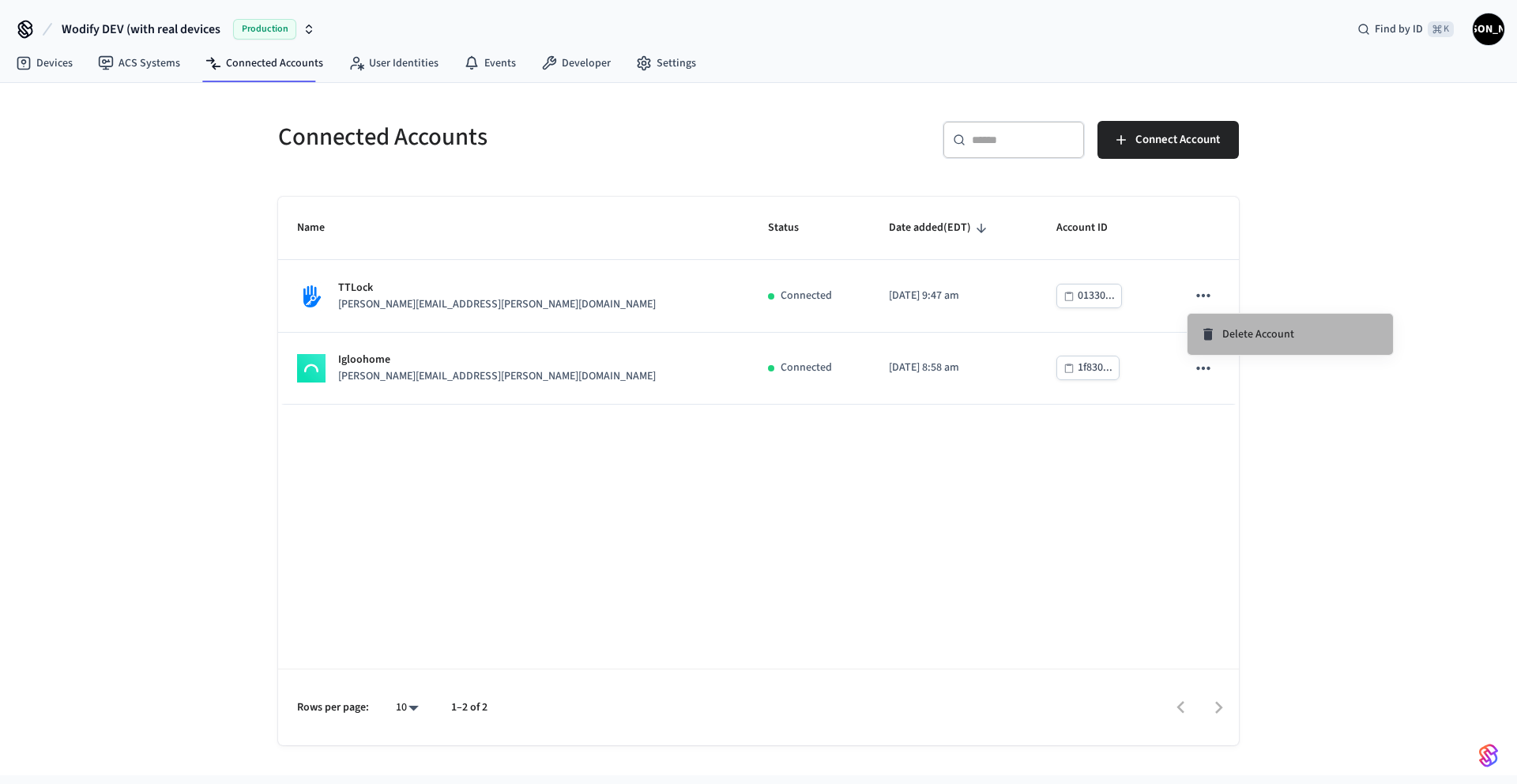
click at [1233, 332] on span "Delete Account" at bounding box center [1258, 334] width 72 height 15
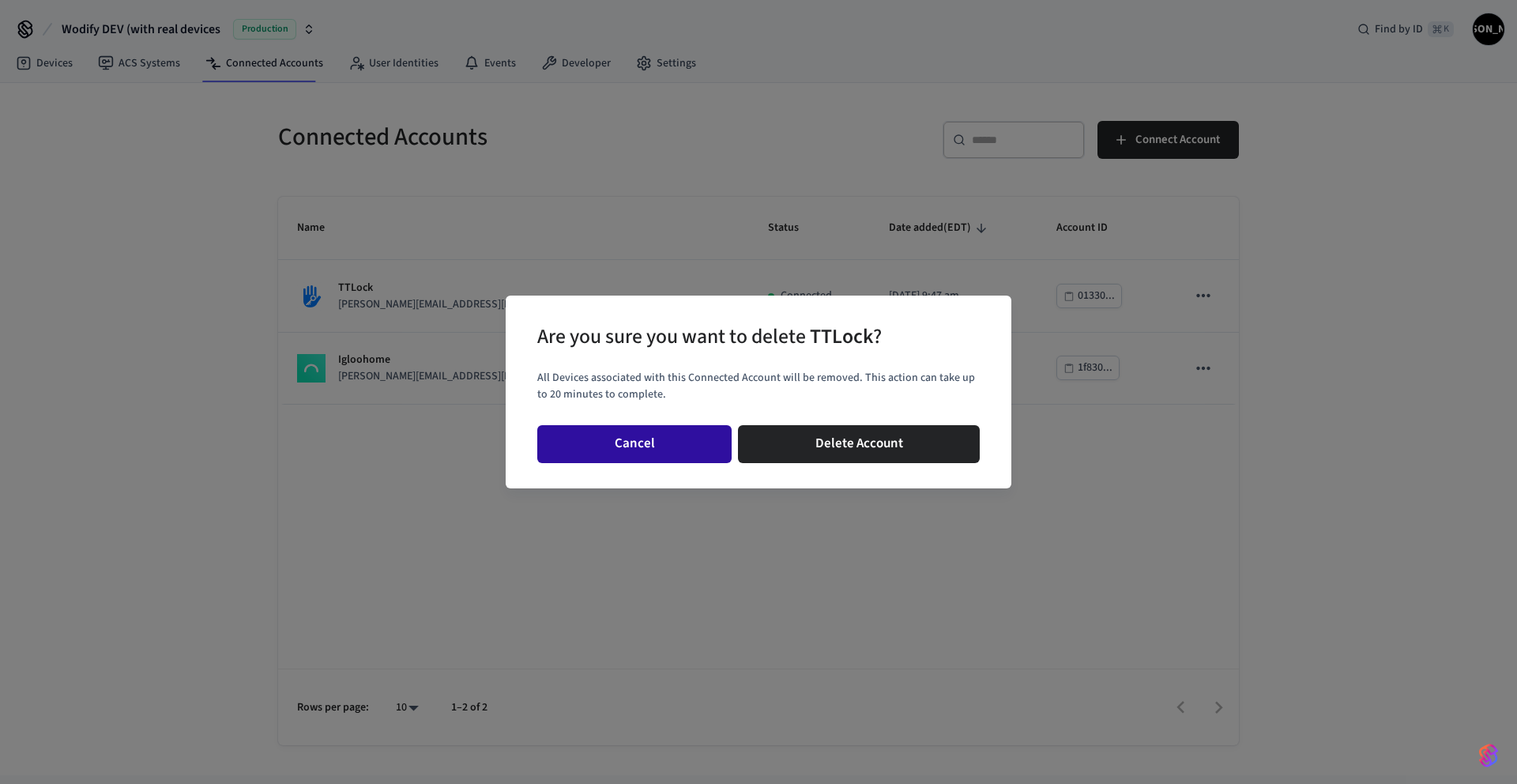
click at [690, 441] on button "Cancel" at bounding box center [635, 444] width 194 height 38
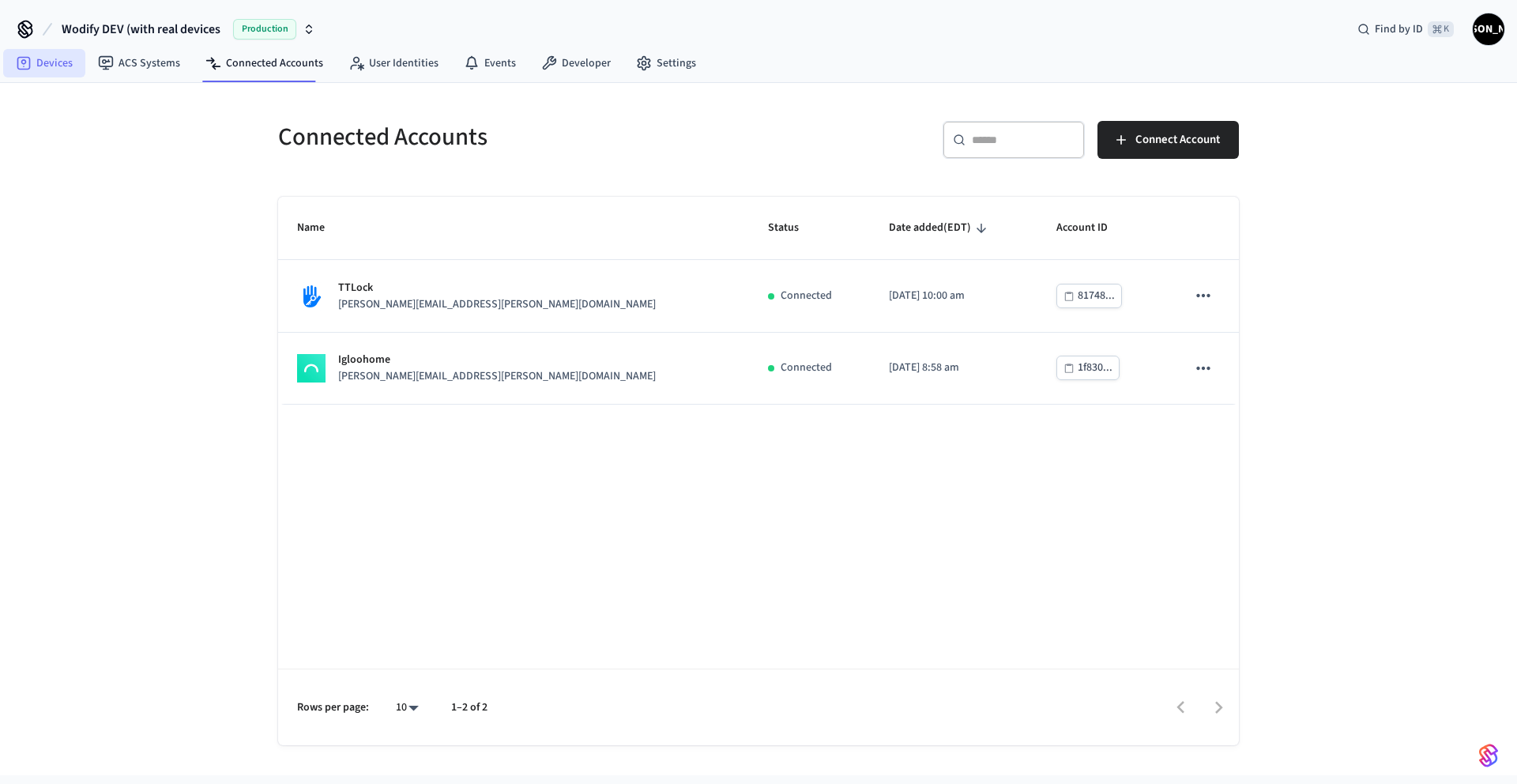
click at [62, 64] on link "Devices" at bounding box center [44, 63] width 83 height 28
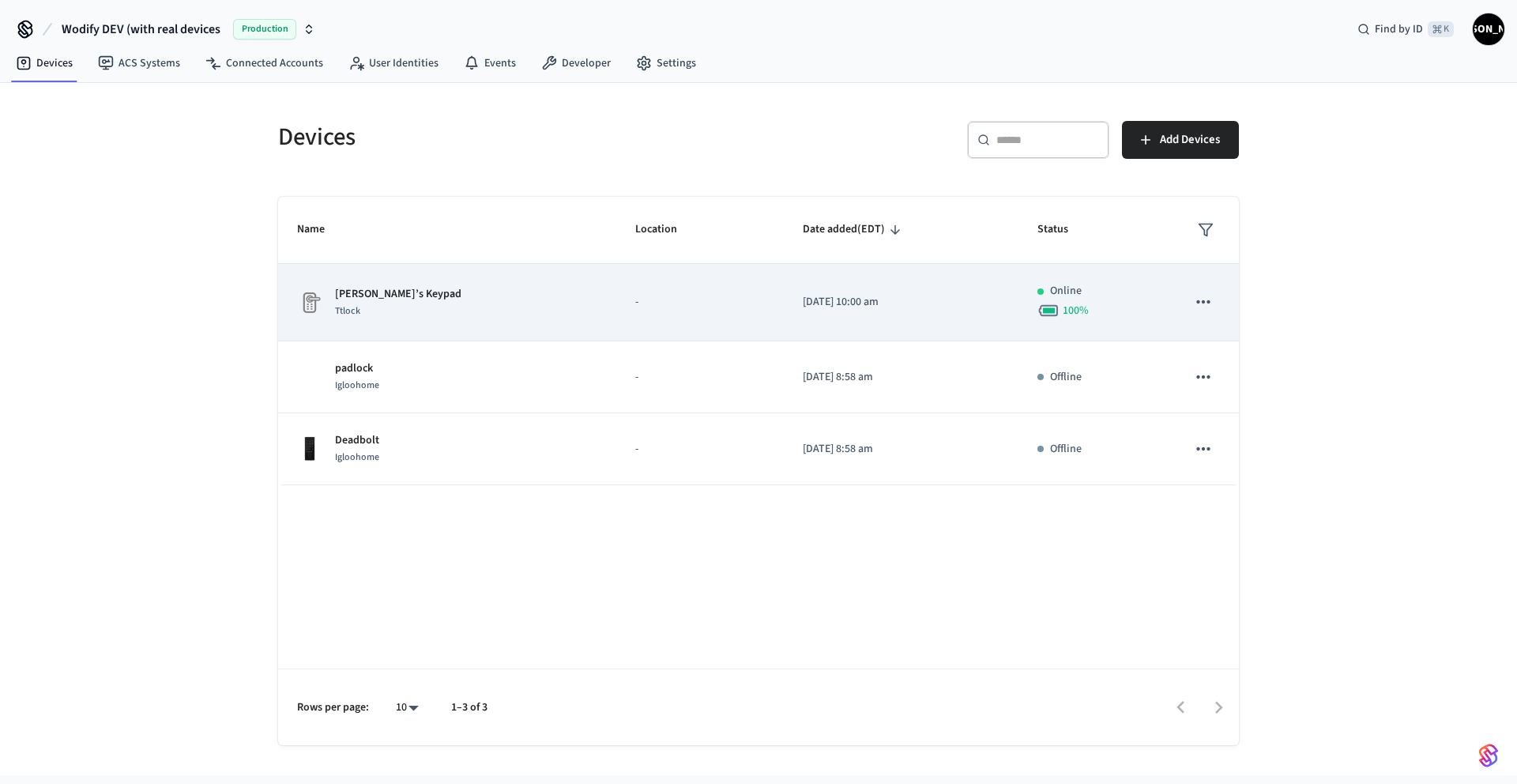
click at [441, 308] on div "[PERSON_NAME]’s Keypad Ttlock" at bounding box center [447, 302] width 300 height 34
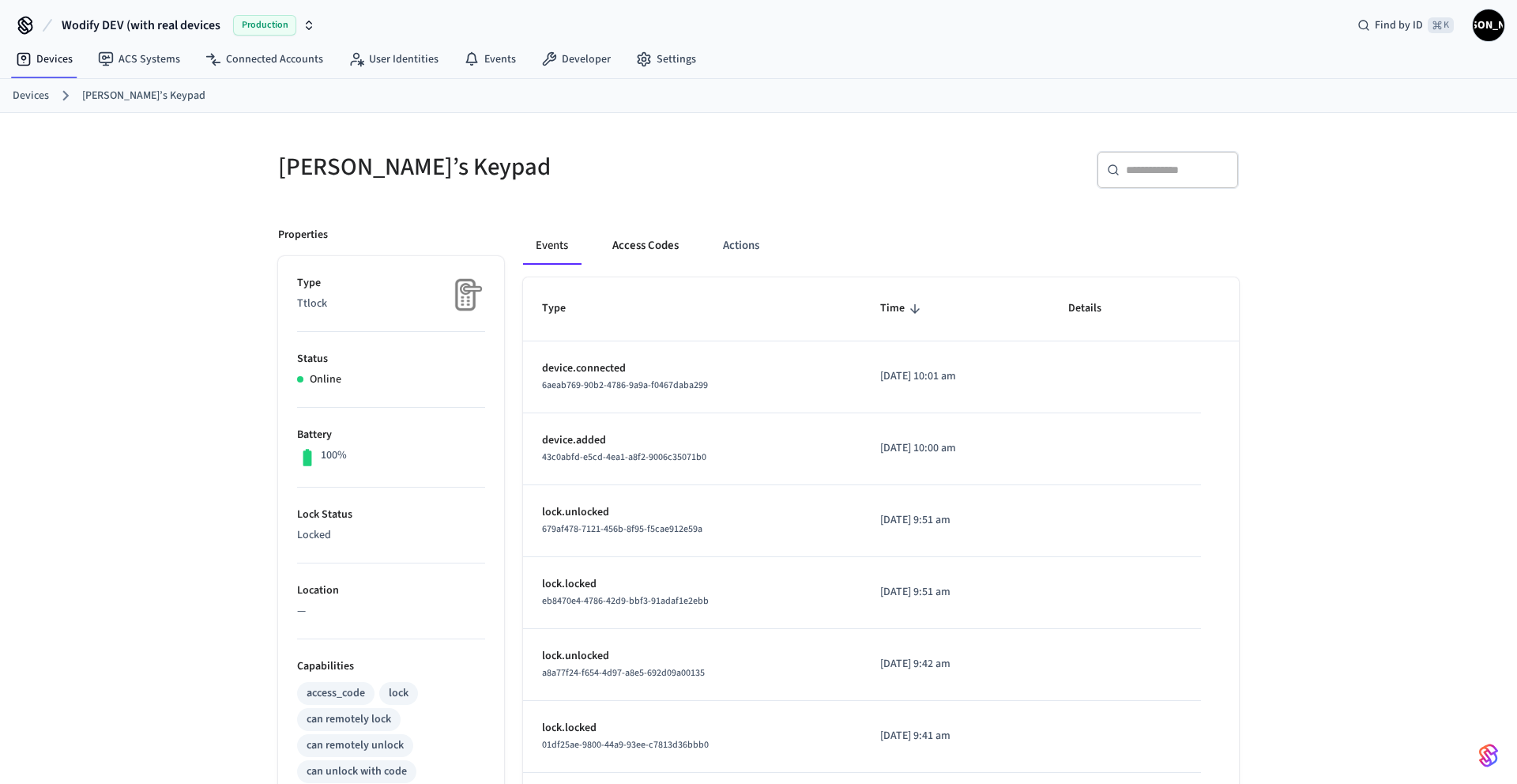
scroll to position [3, 0]
click at [733, 252] on button "Actions" at bounding box center [742, 248] width 62 height 38
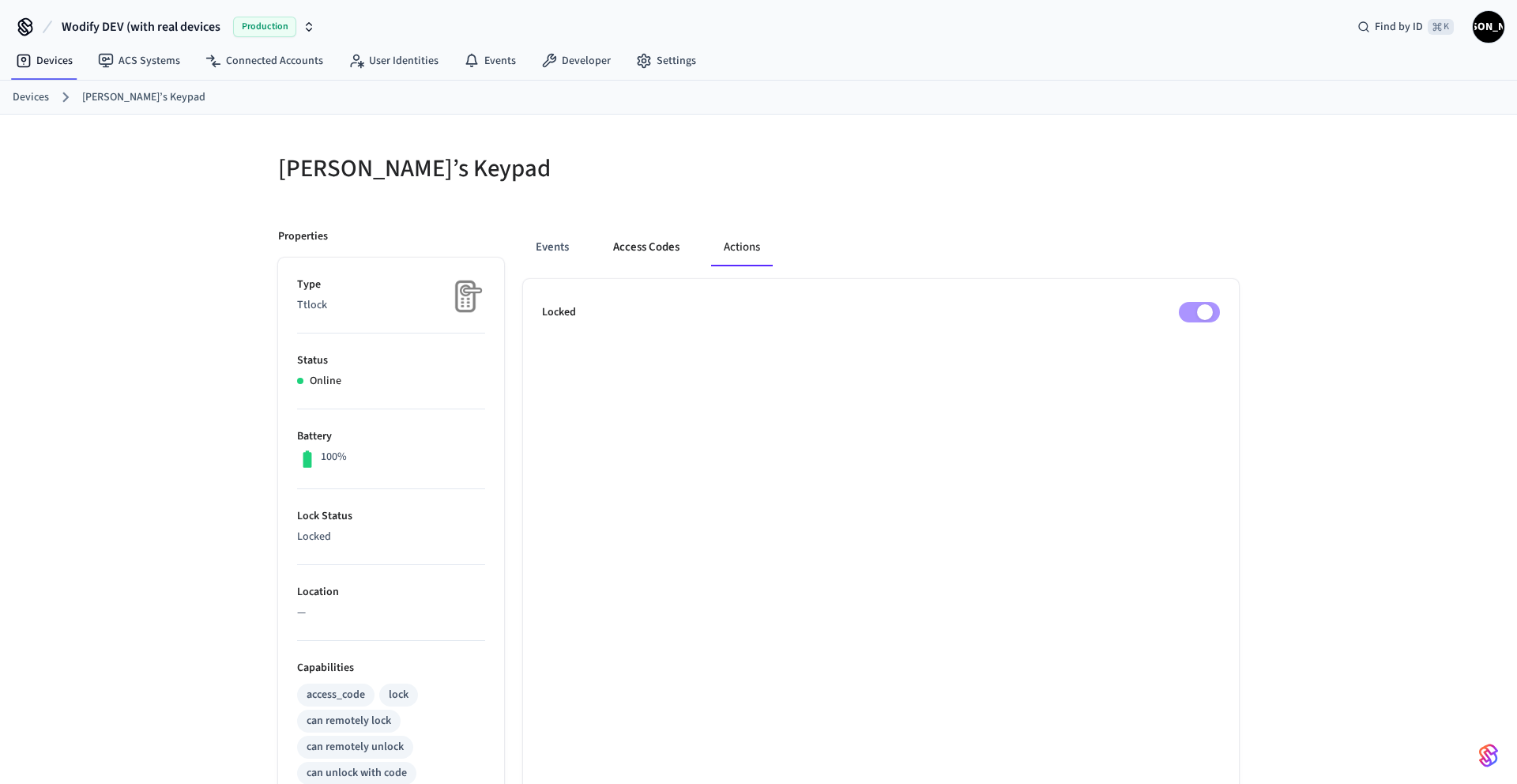
click at [650, 252] on button "Access Codes" at bounding box center [646, 248] width 92 height 38
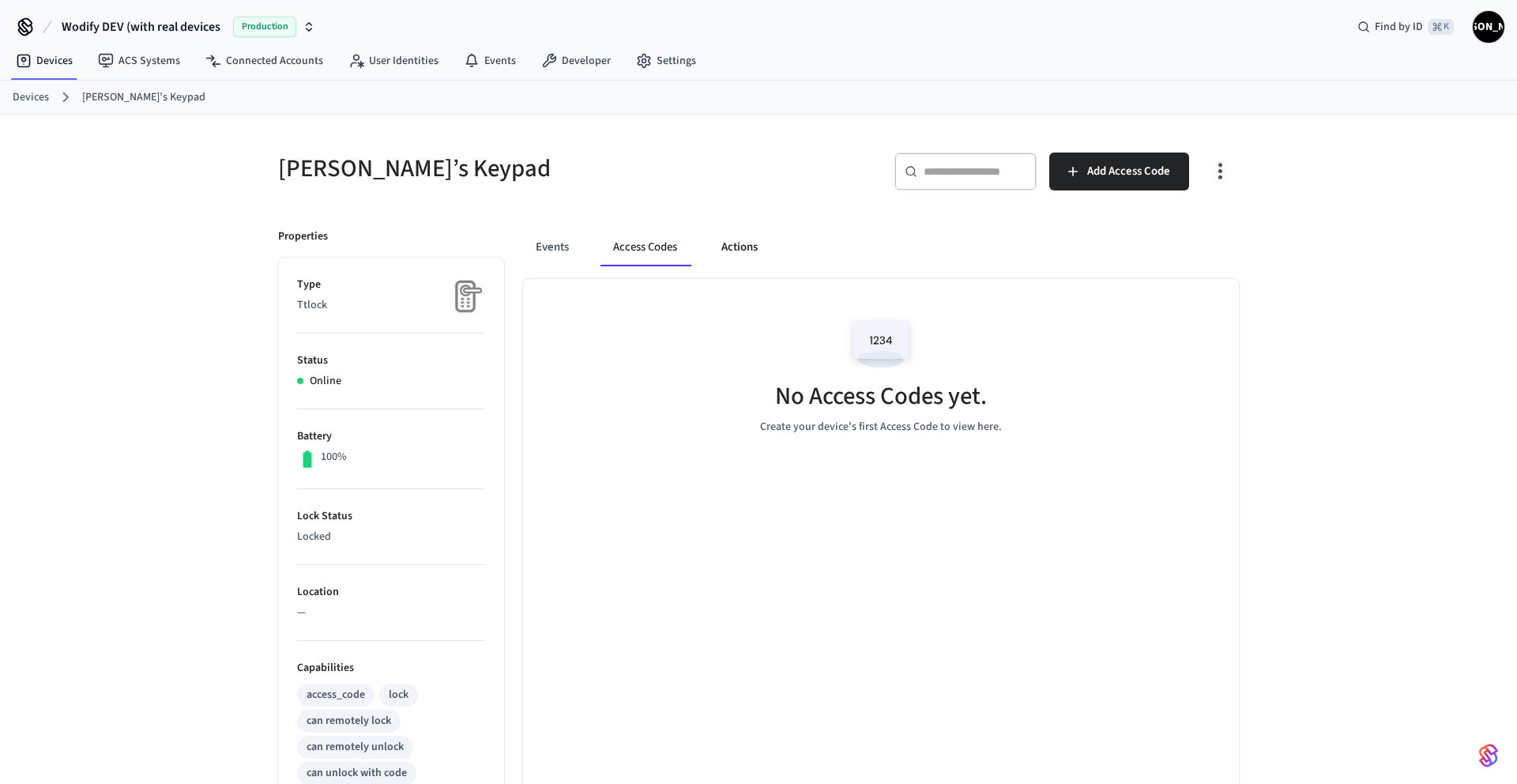
click at [734, 258] on button "Actions" at bounding box center [740, 248] width 62 height 38
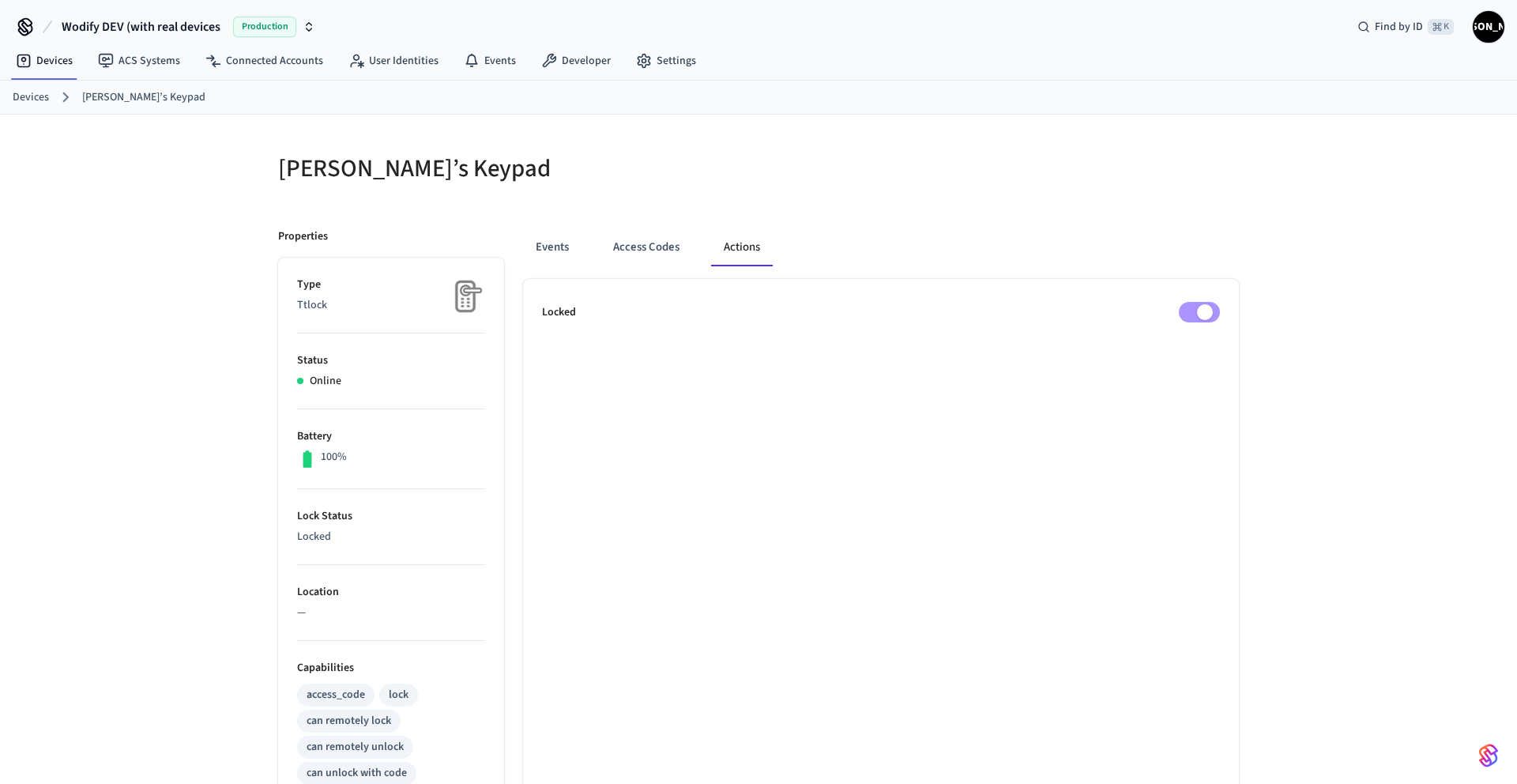
click at [1119, 199] on div at bounding box center [1003, 178] width 471 height 51
